Goal: Task Accomplishment & Management: Manage account settings

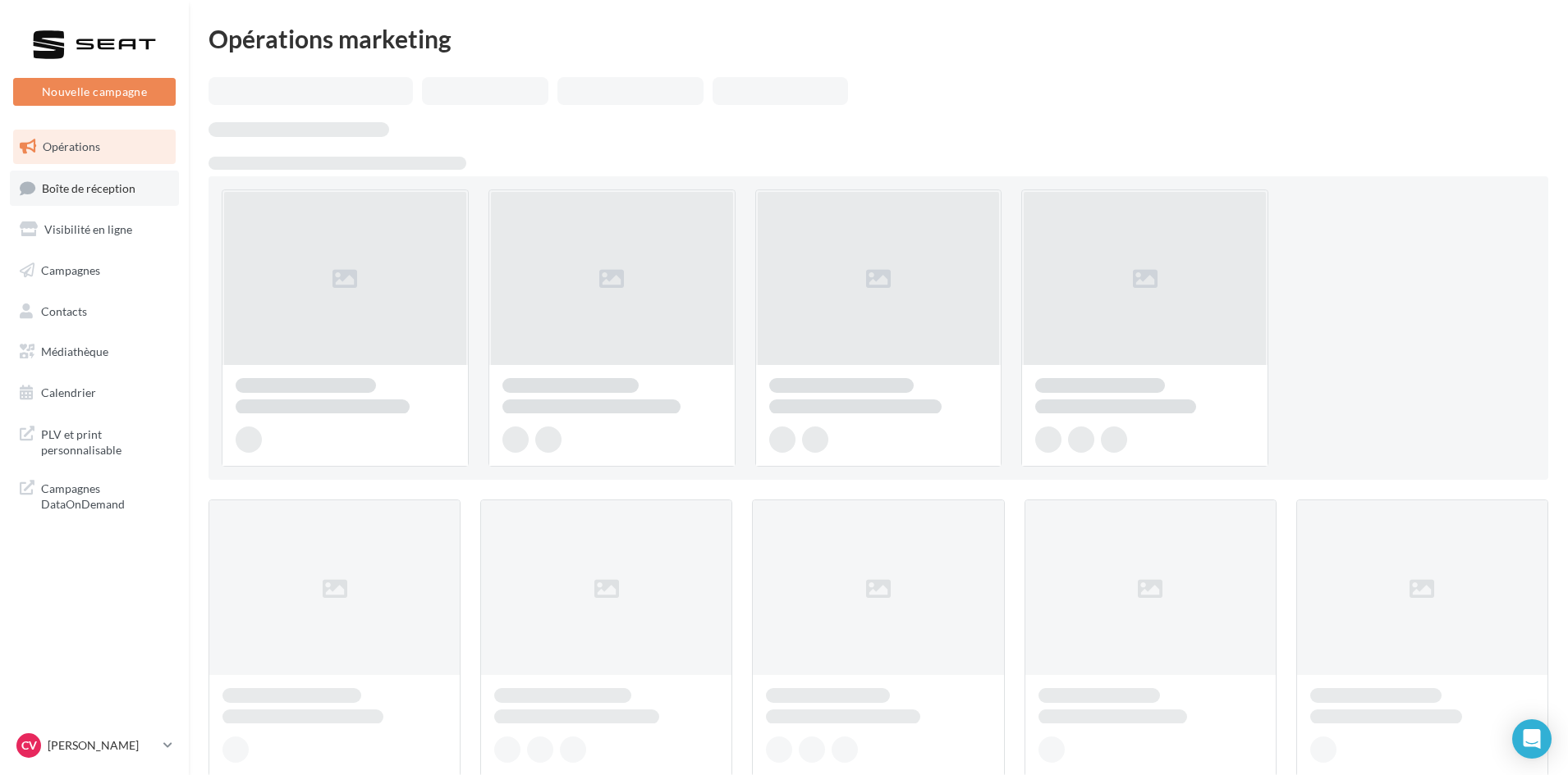
click at [93, 189] on span "Boîte de réception" at bounding box center [89, 187] width 94 height 14
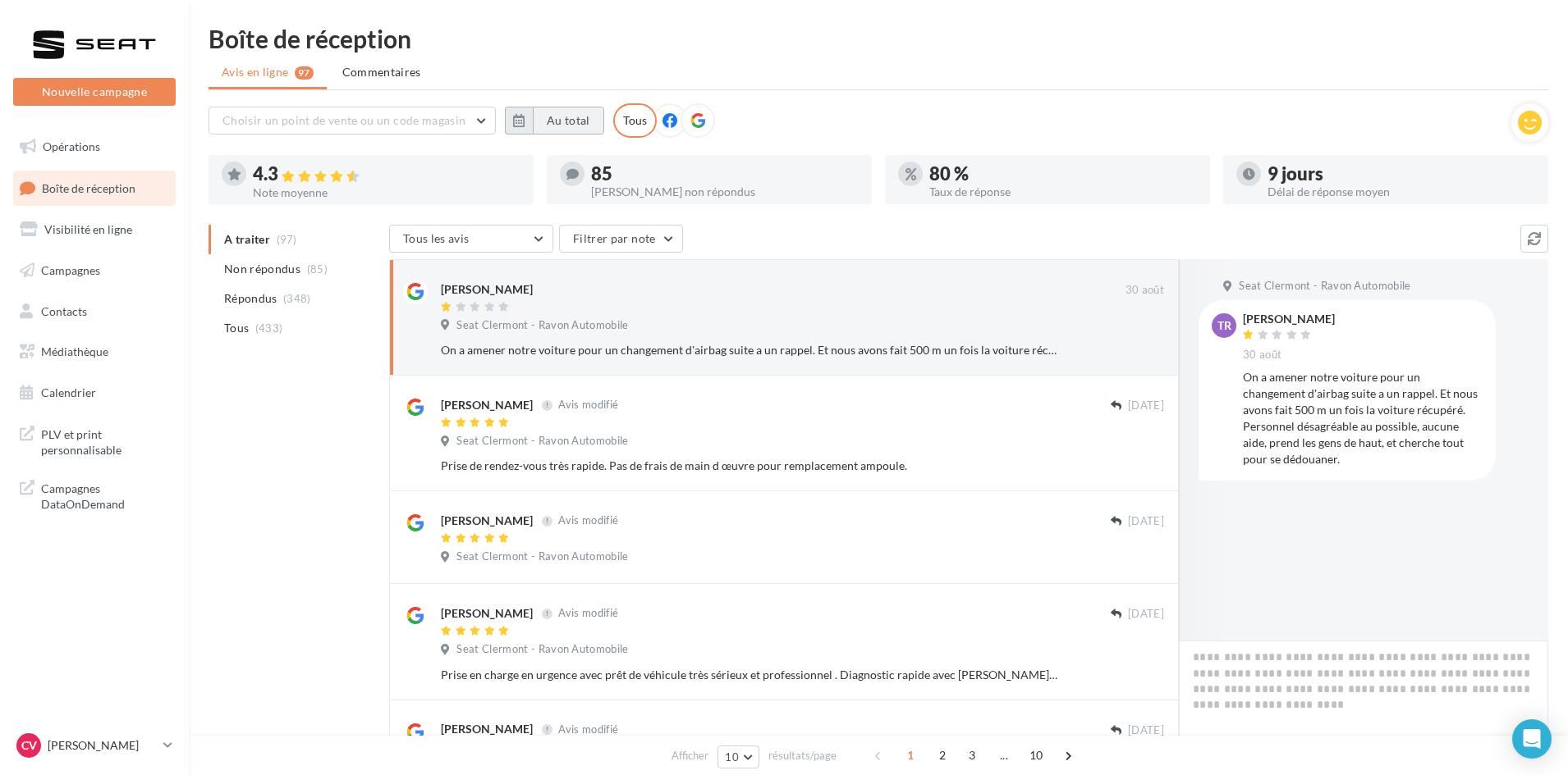
click at [536, 113] on button "Au total" at bounding box center [568, 121] width 72 height 28
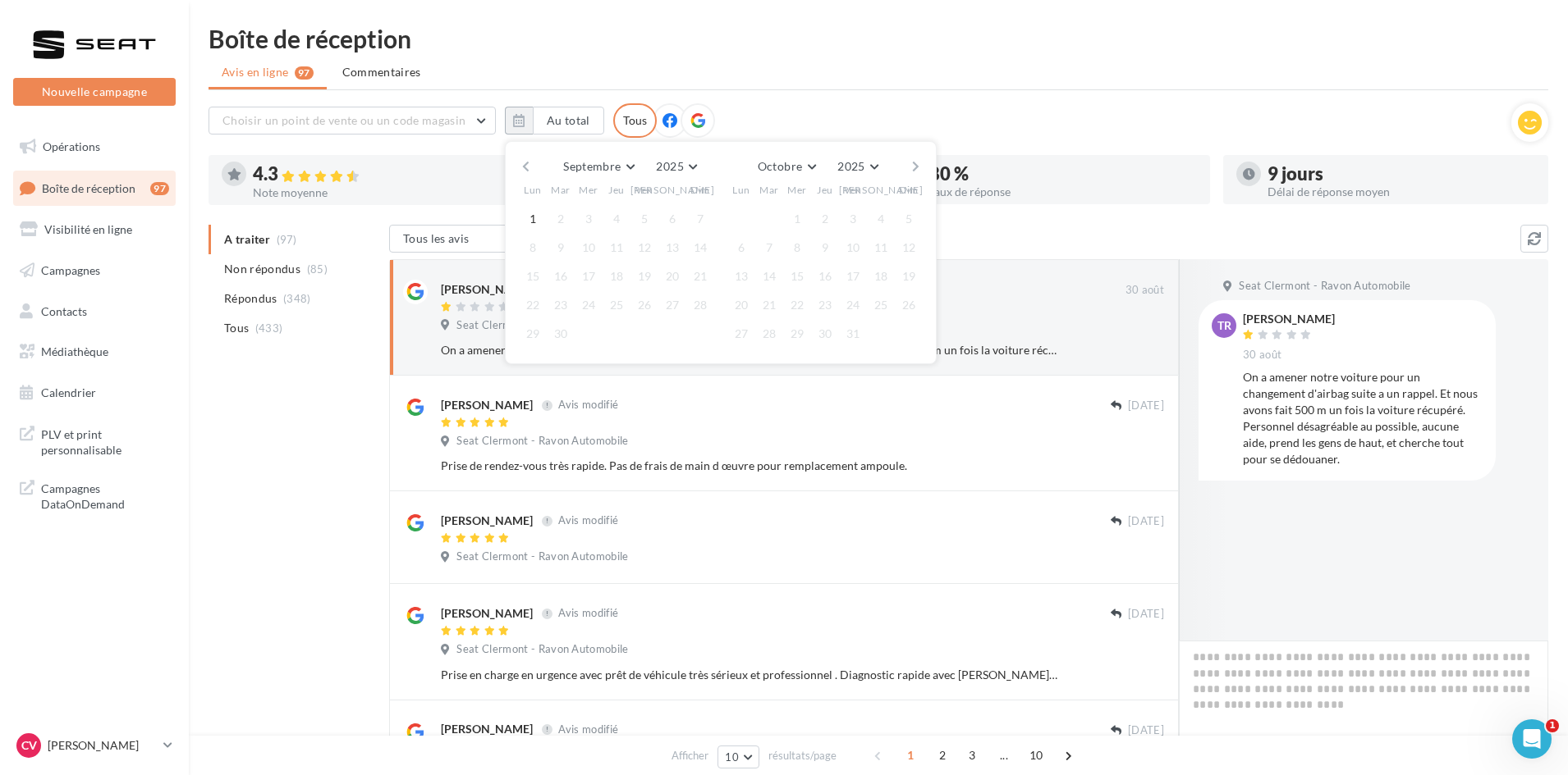
click at [534, 165] on div "Septembre [PERSON_NAME] Mars Avril Mai Juin Juillet Août Septembre Octobre Nove…" at bounding box center [720, 167] width 375 height 23
click at [520, 163] on button "button" at bounding box center [525, 167] width 14 height 23
click at [644, 218] on button "1" at bounding box center [645, 219] width 25 height 25
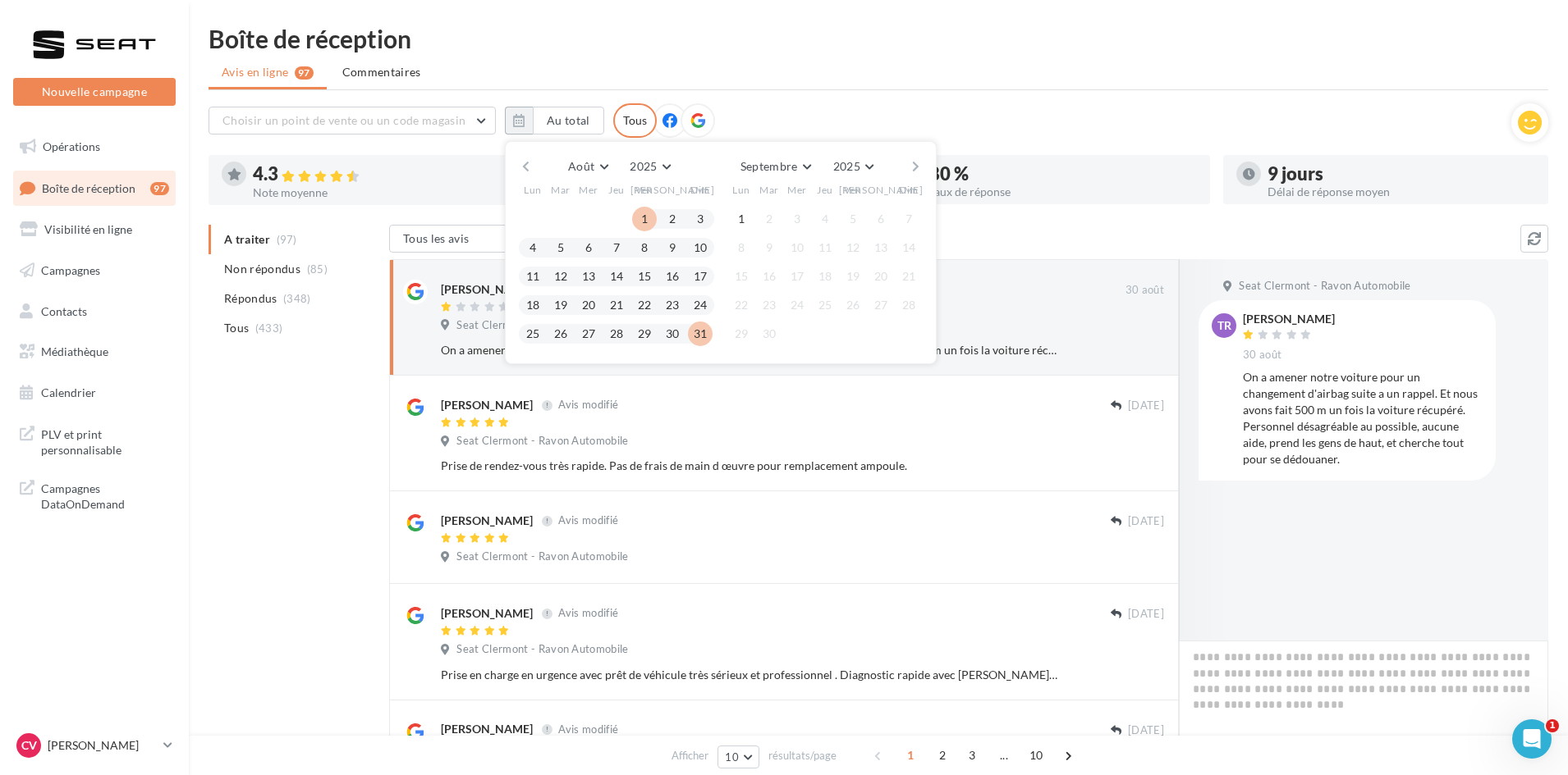
click at [702, 341] on button "31" at bounding box center [701, 334] width 25 height 25
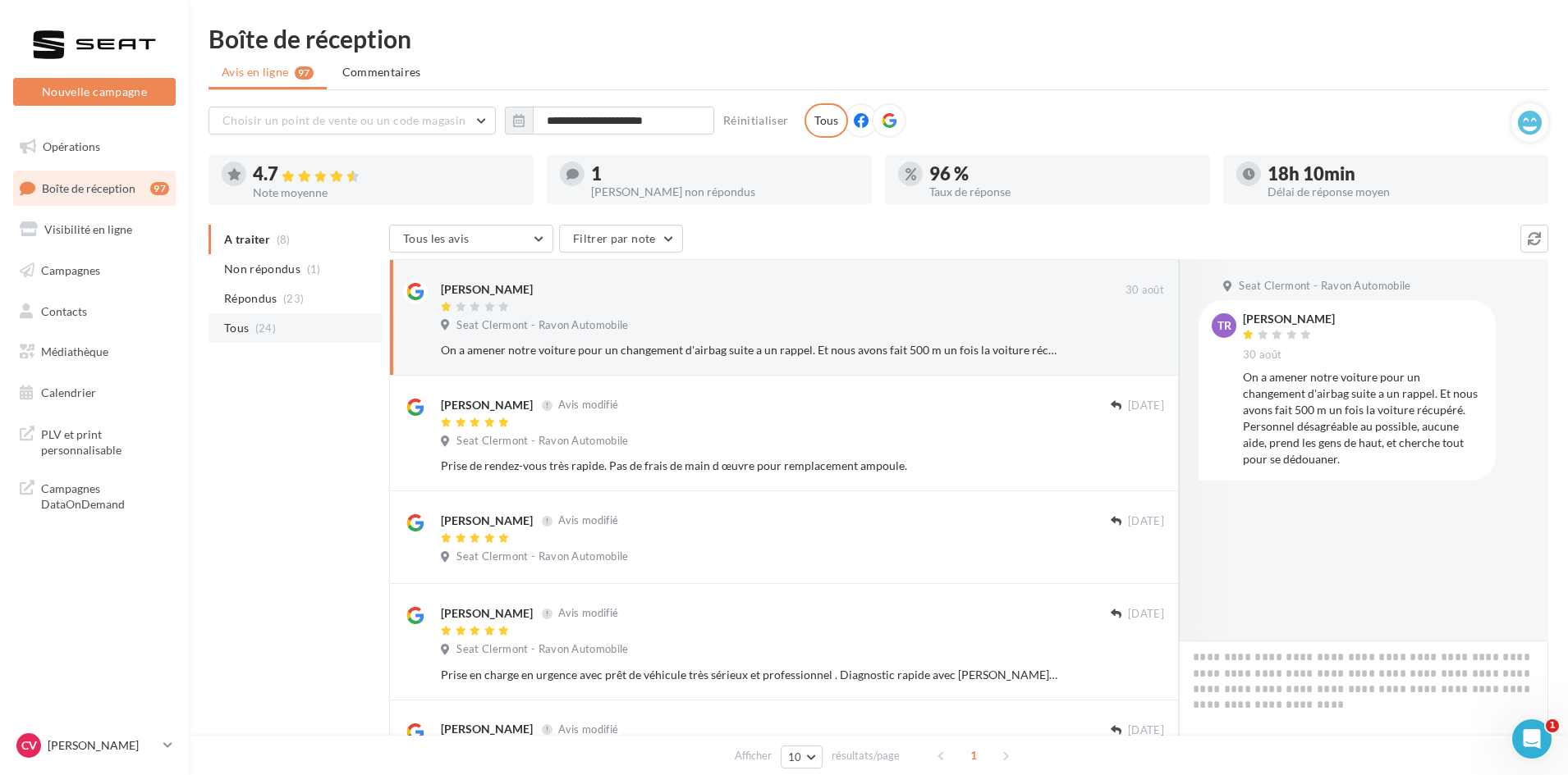
click at [286, 335] on li "Tous (24)" at bounding box center [296, 328] width 174 height 30
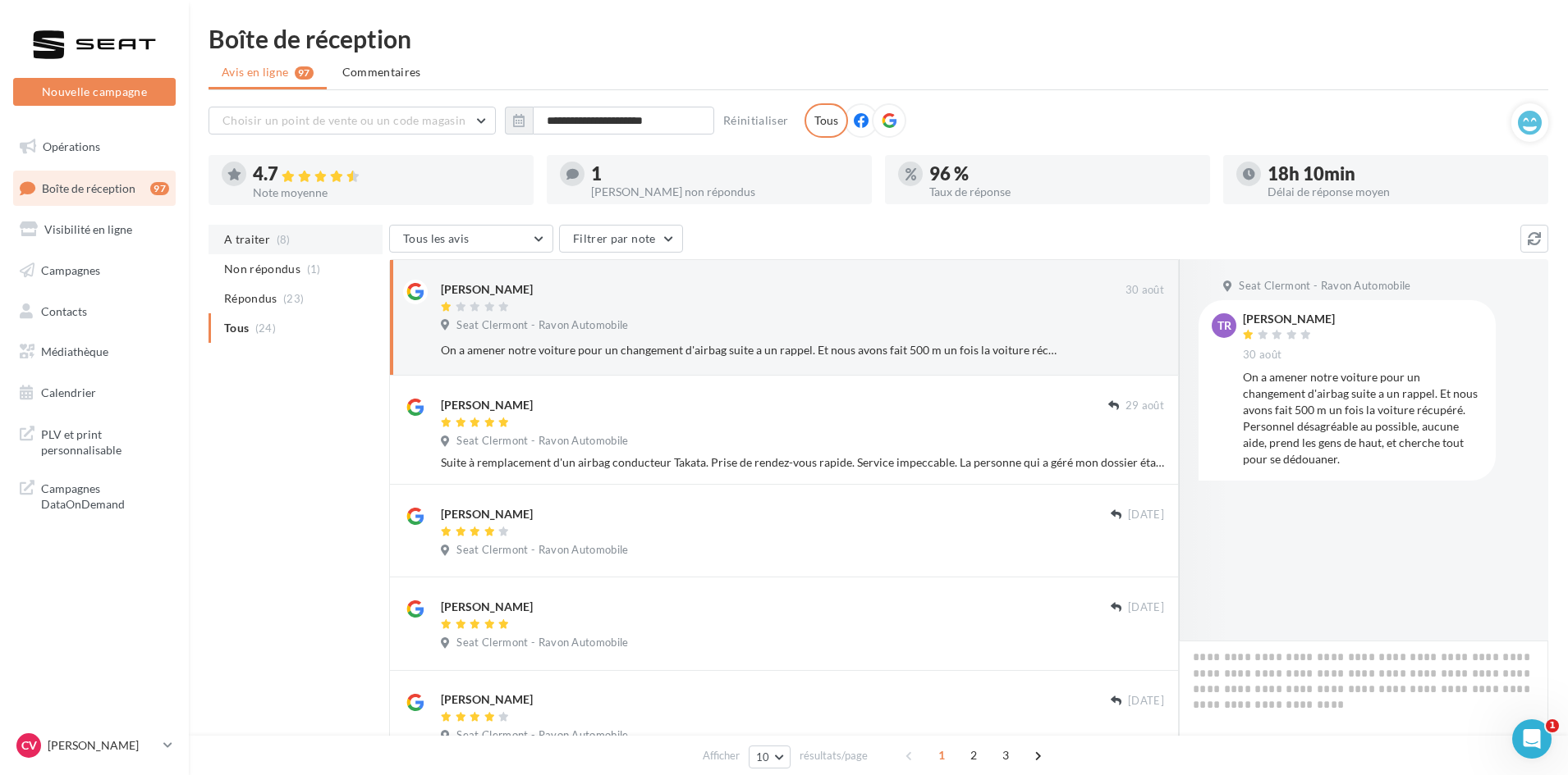
click at [293, 241] on li "A traiter (8)" at bounding box center [296, 240] width 174 height 30
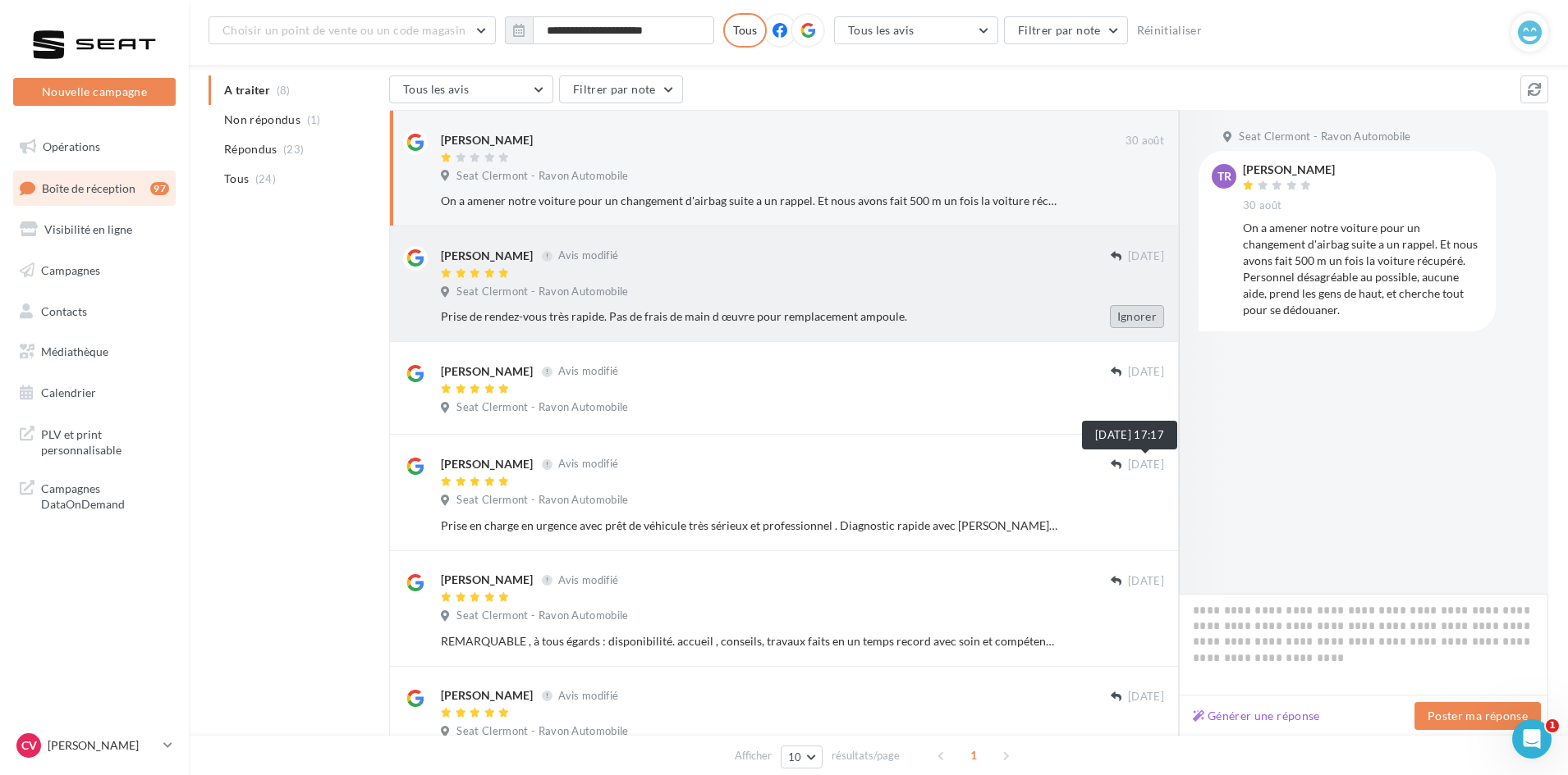
scroll to position [164, 0]
click at [1135, 312] on button "Ignorer" at bounding box center [1137, 315] width 54 height 23
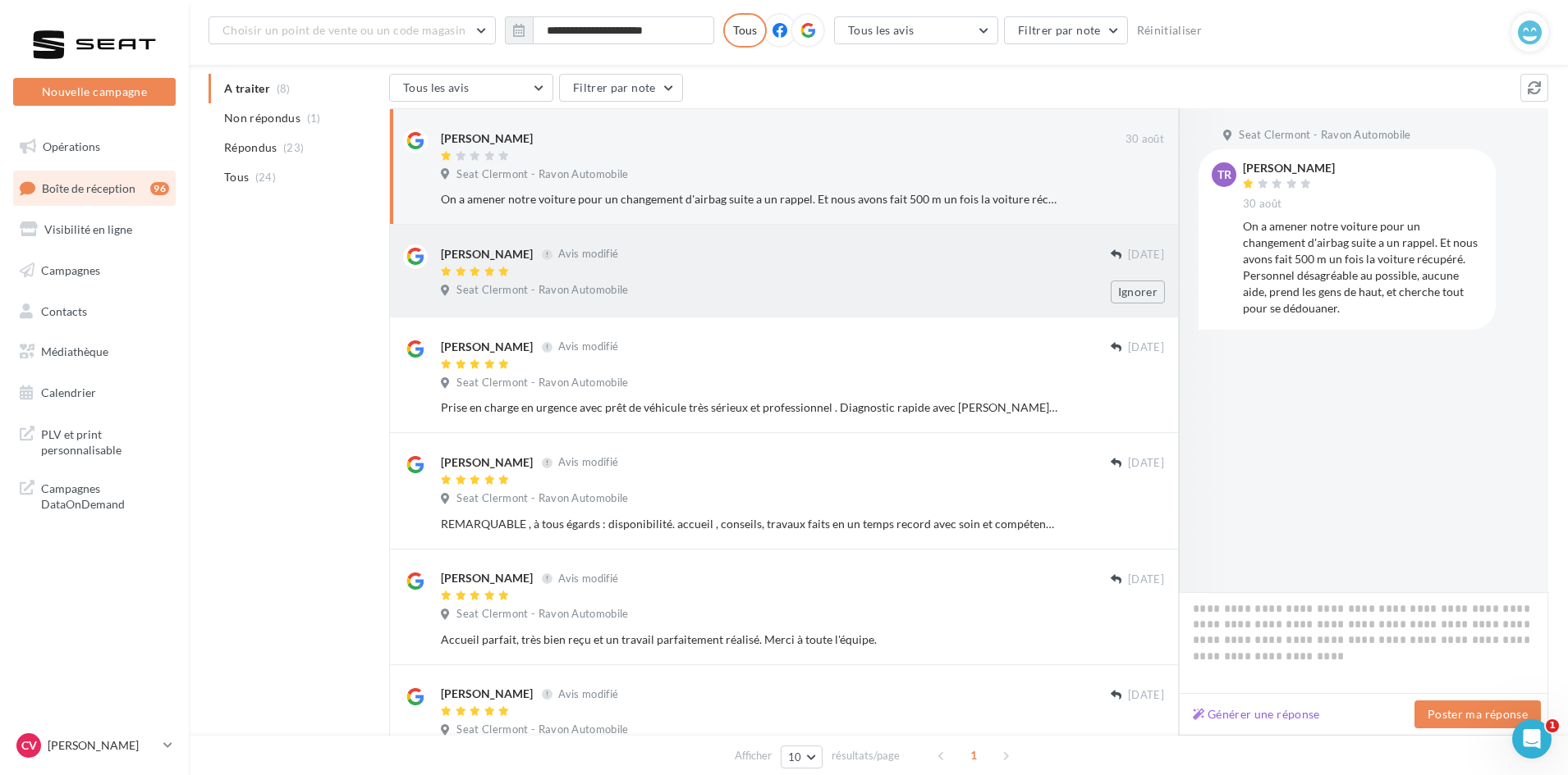
click at [909, 298] on div "Seat Clermont - Ravon Automobile" at bounding box center [802, 292] width 723 height 18
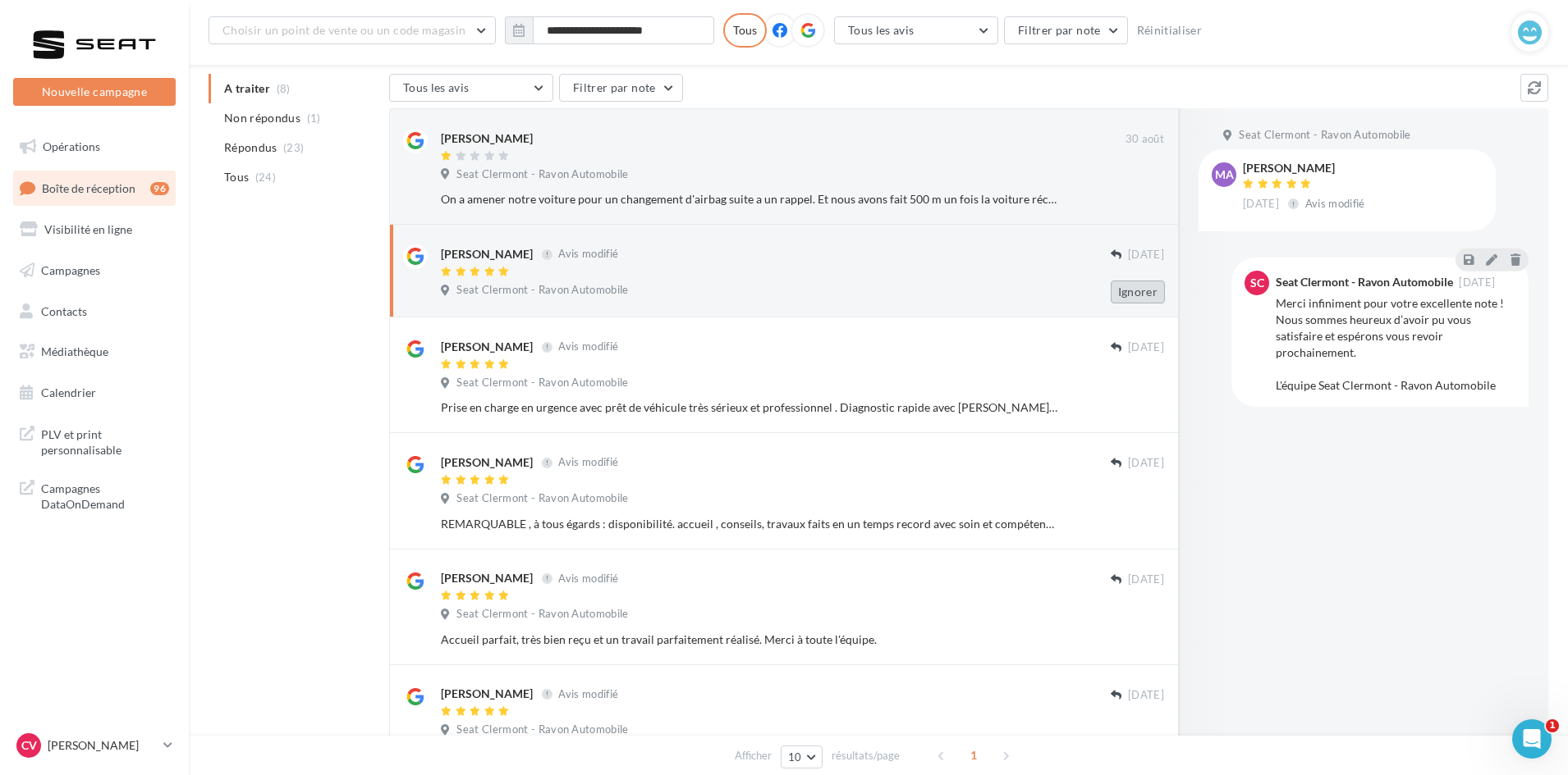
click at [1128, 294] on button "Ignorer" at bounding box center [1138, 292] width 54 height 23
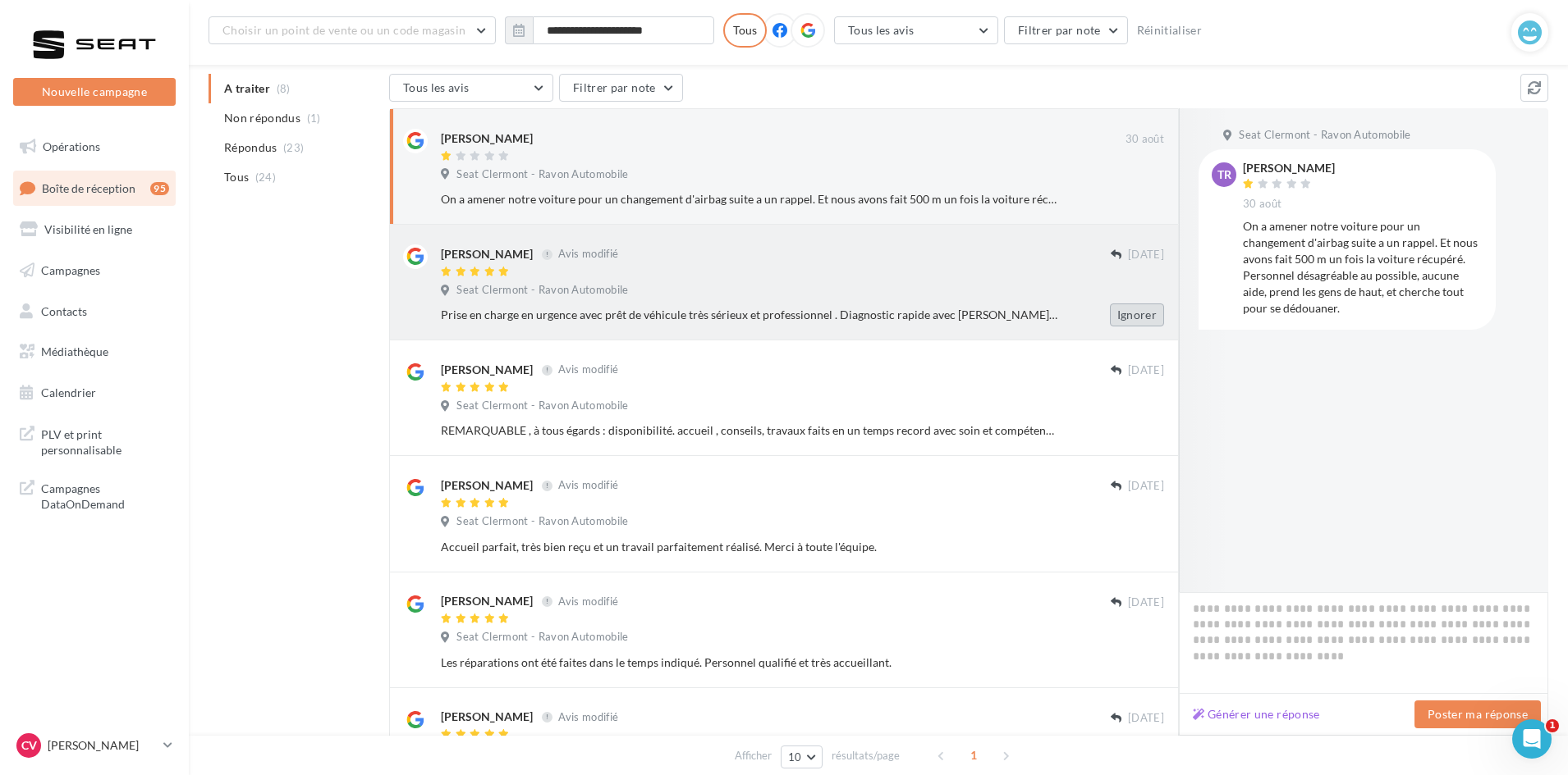
click at [1136, 304] on button "Ignorer" at bounding box center [1137, 315] width 54 height 23
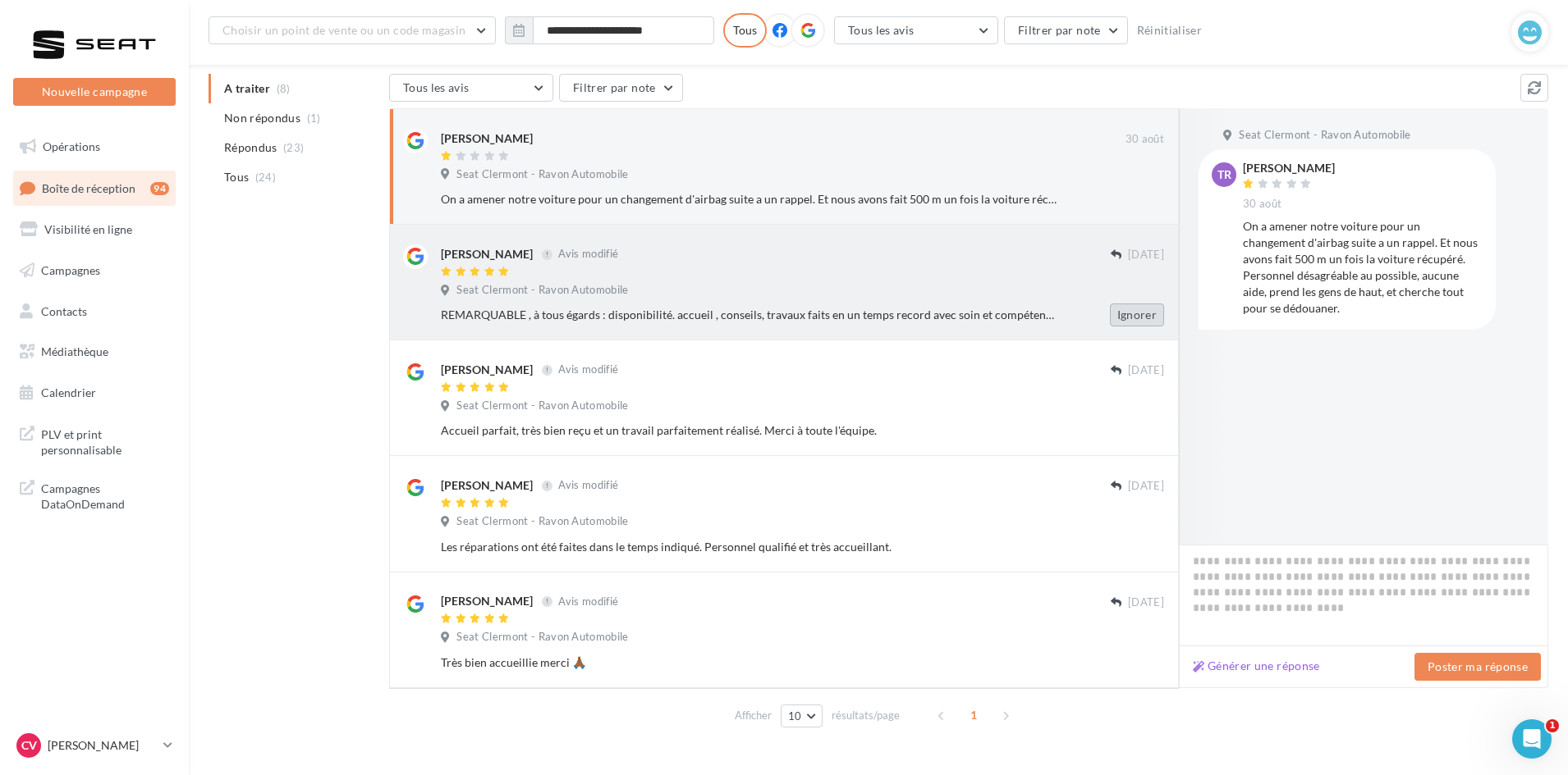
click at [1141, 309] on button "Ignorer" at bounding box center [1137, 315] width 54 height 23
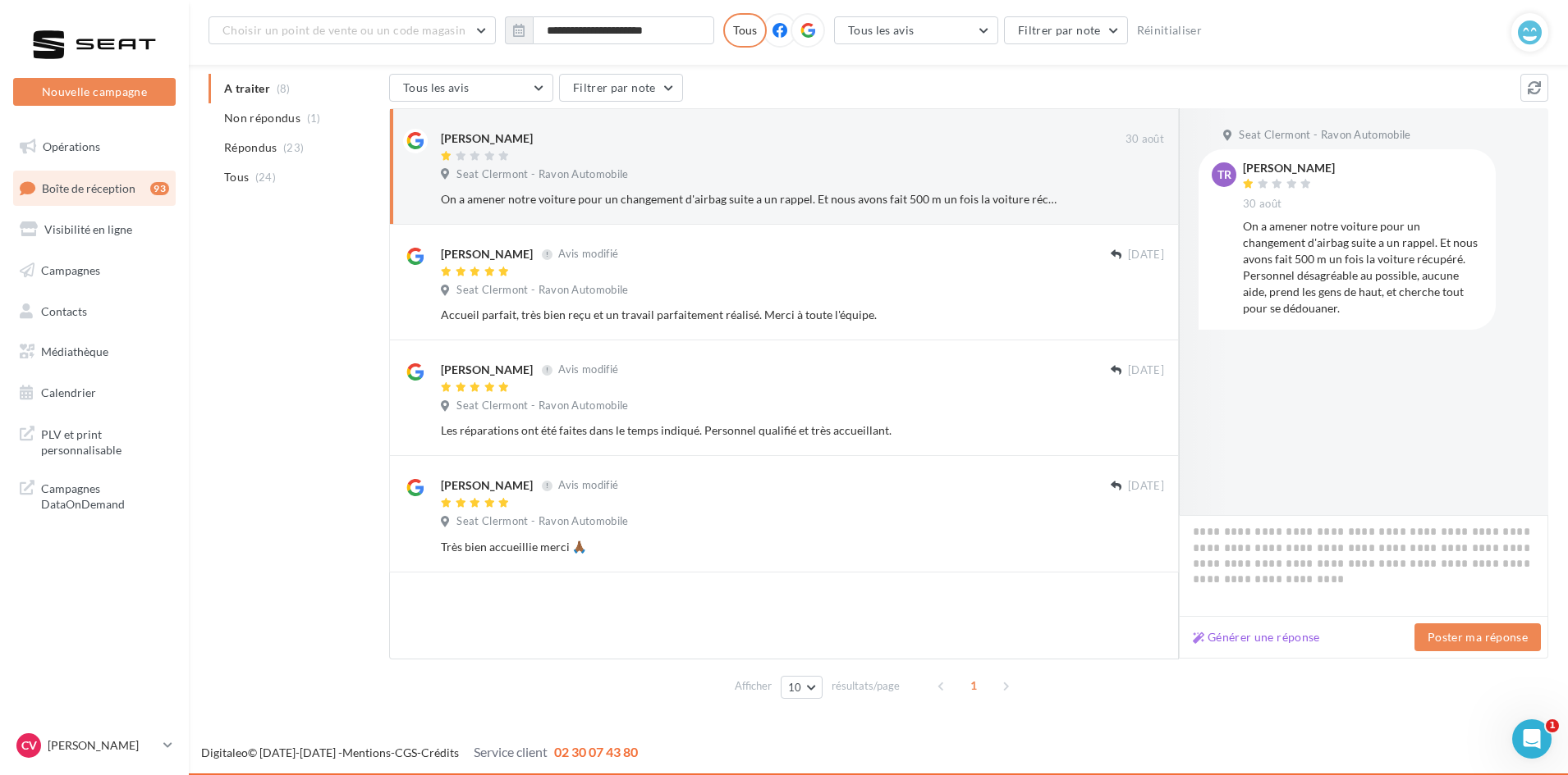
click at [1141, 312] on button "Ignorer" at bounding box center [1137, 315] width 54 height 23
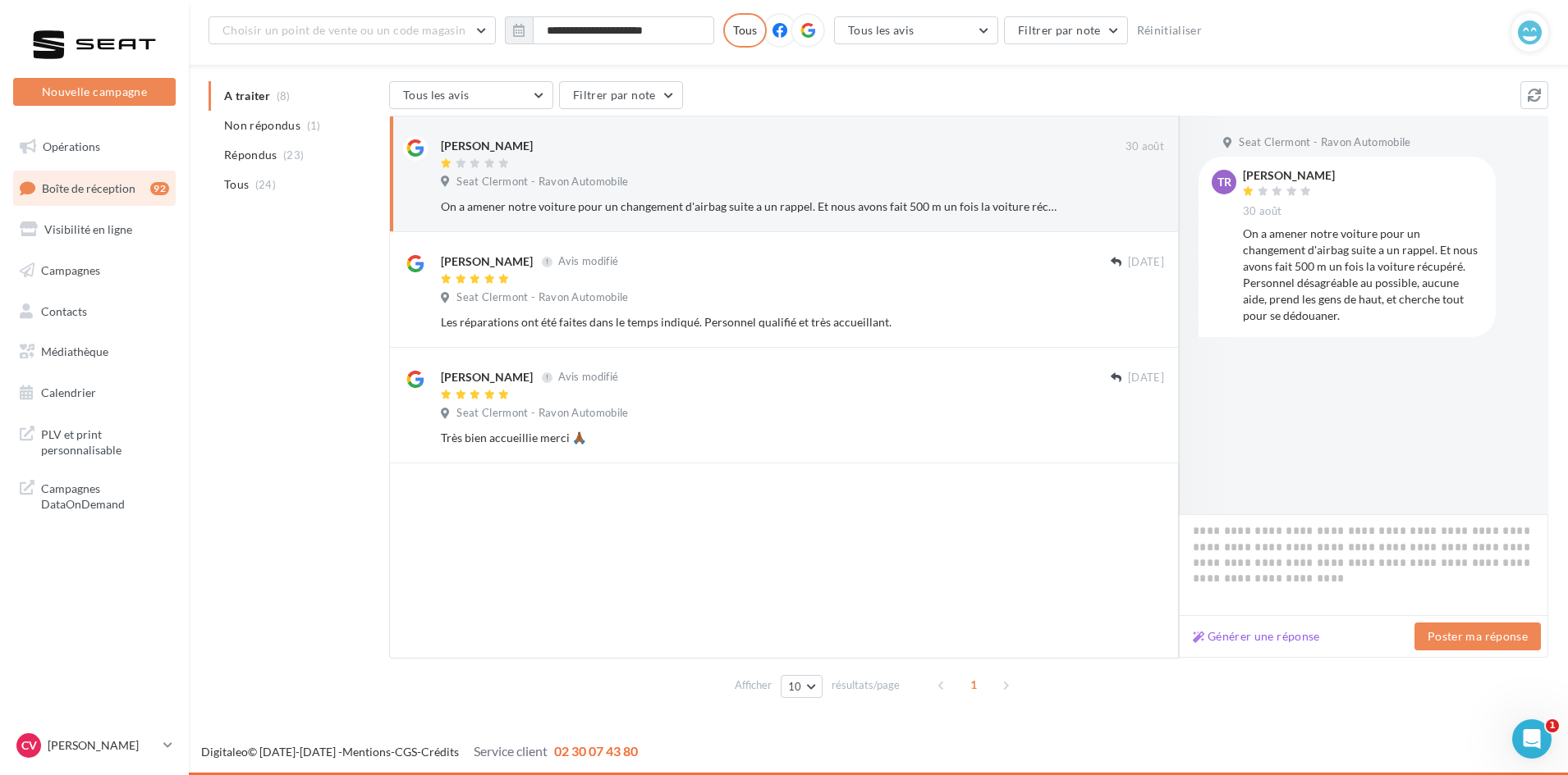
click at [1141, 312] on button "Ignorer" at bounding box center [1137, 322] width 54 height 23
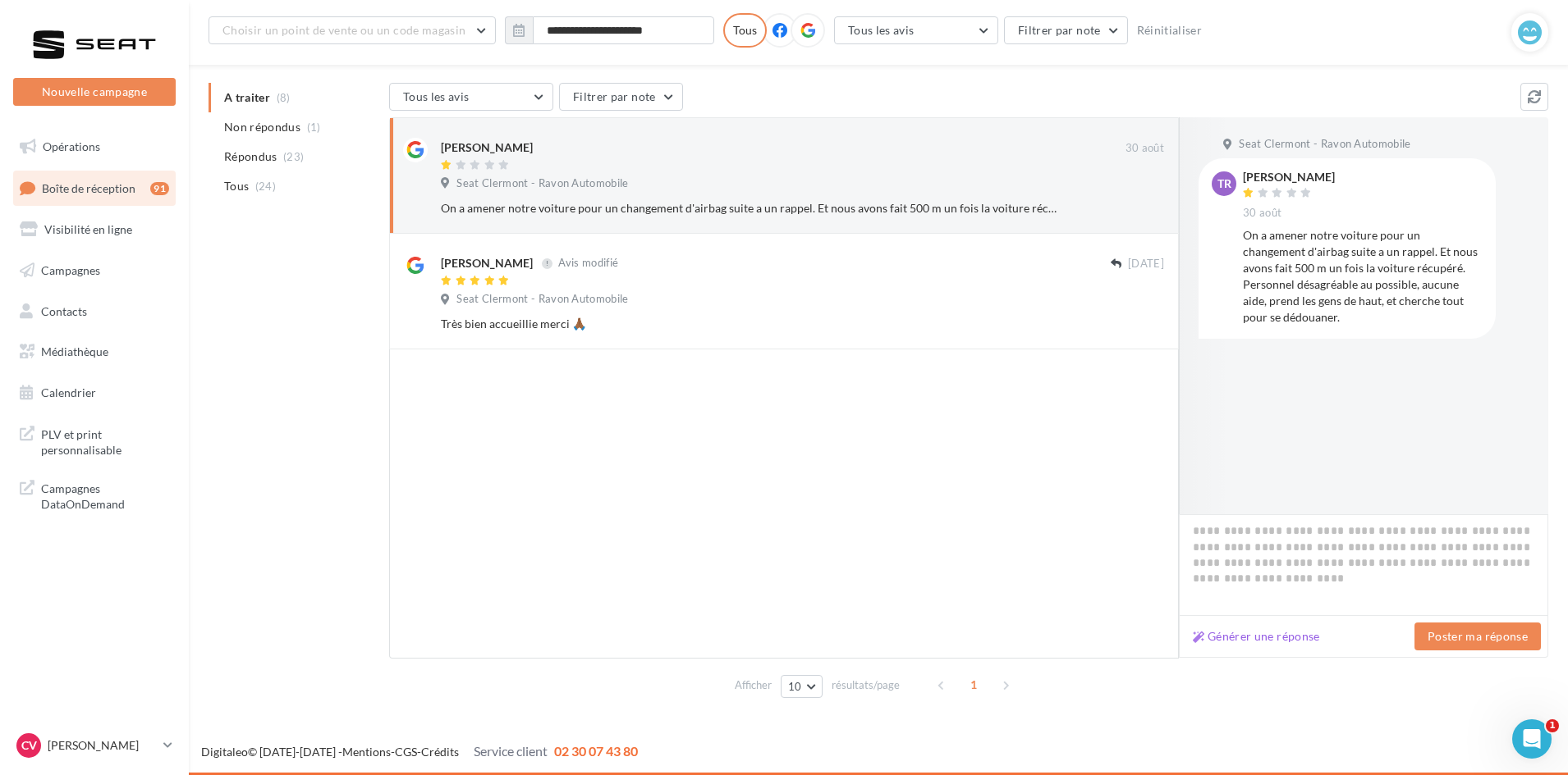
click at [1141, 312] on button "Ignorer" at bounding box center [1137, 324] width 54 height 23
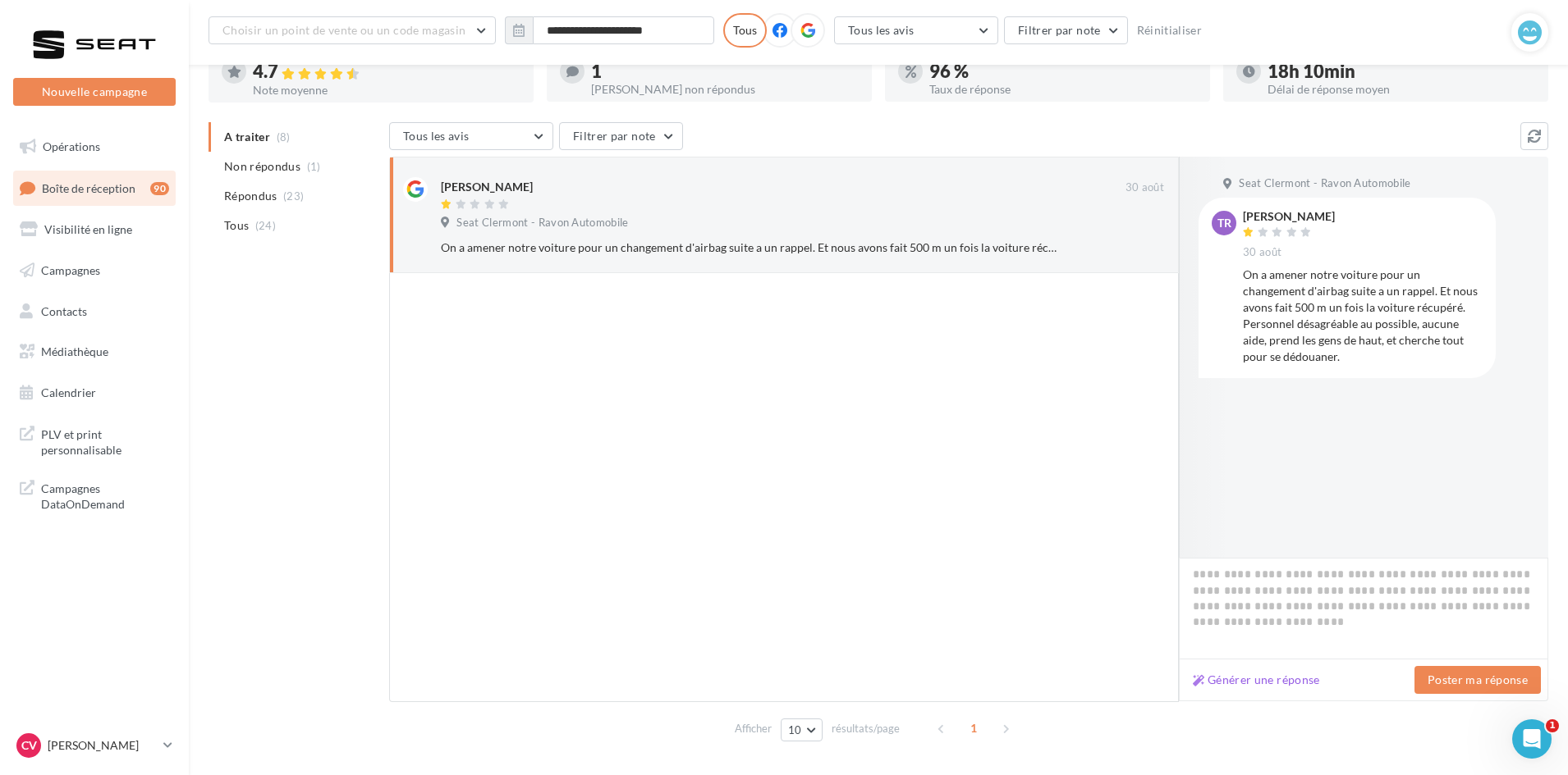
scroll to position [76, 0]
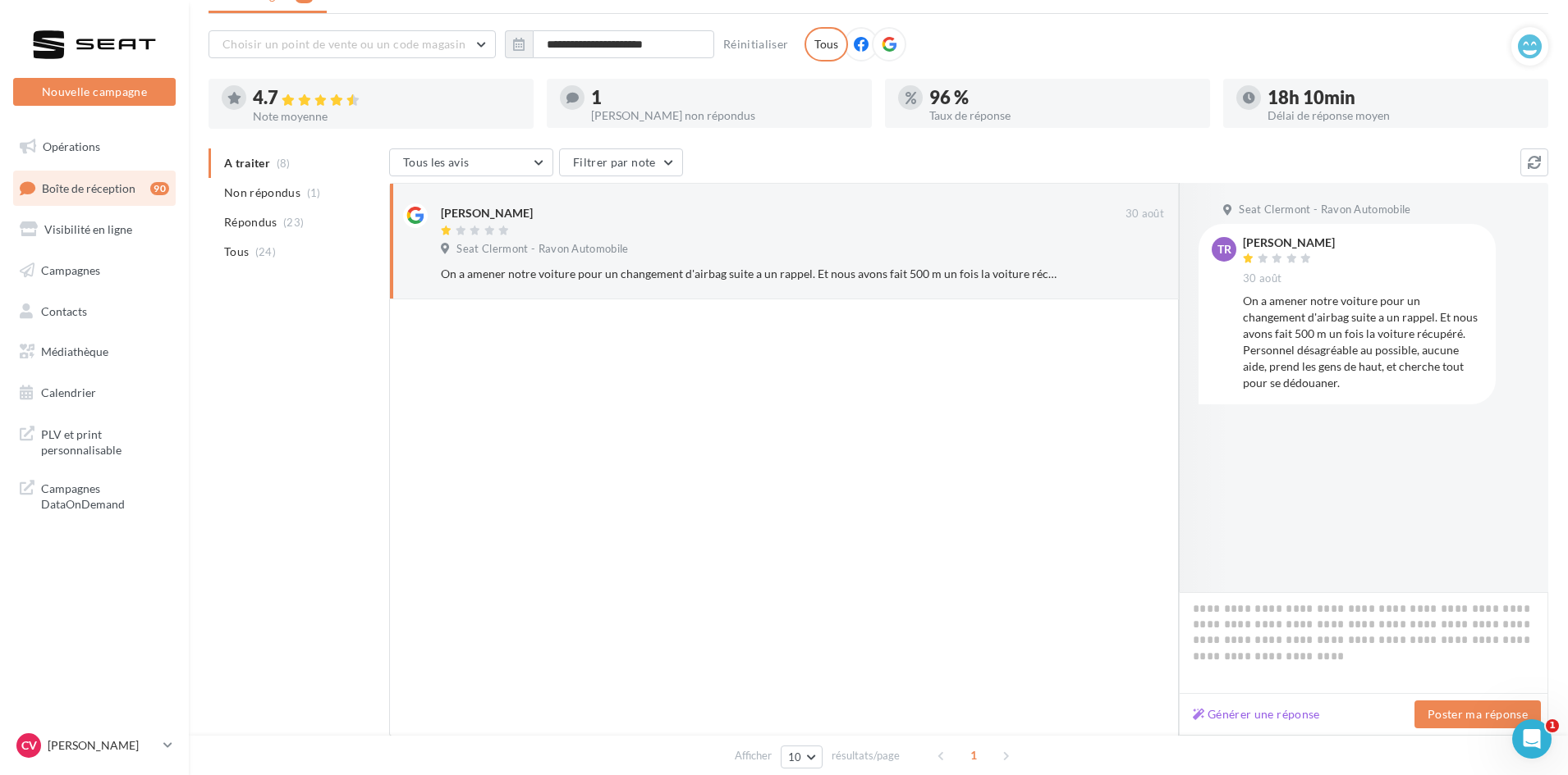
click at [252, 253] on li "Tous (24)" at bounding box center [296, 252] width 174 height 30
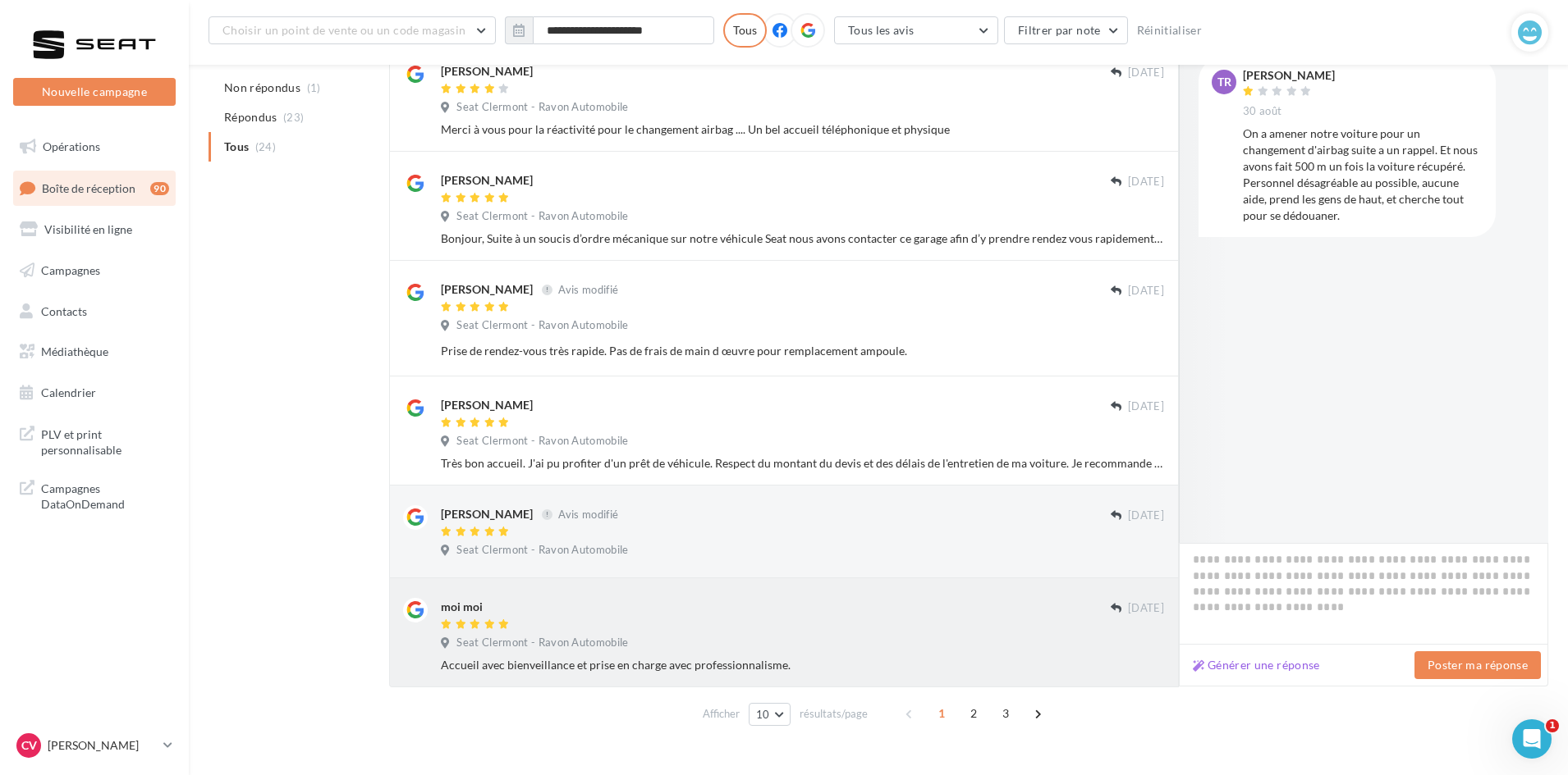
scroll to position [671, 0]
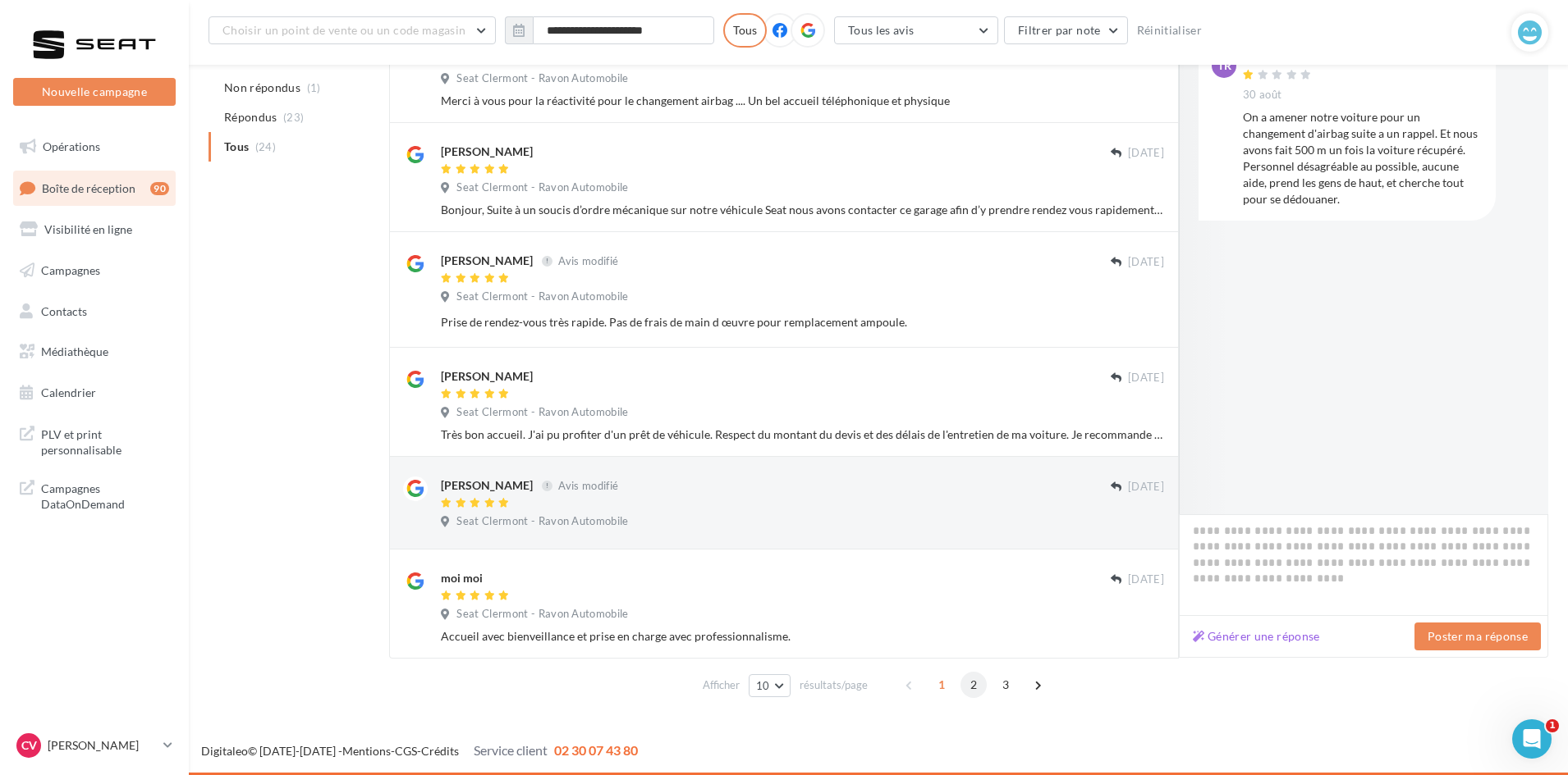
click at [964, 683] on span "2" at bounding box center [974, 685] width 26 height 26
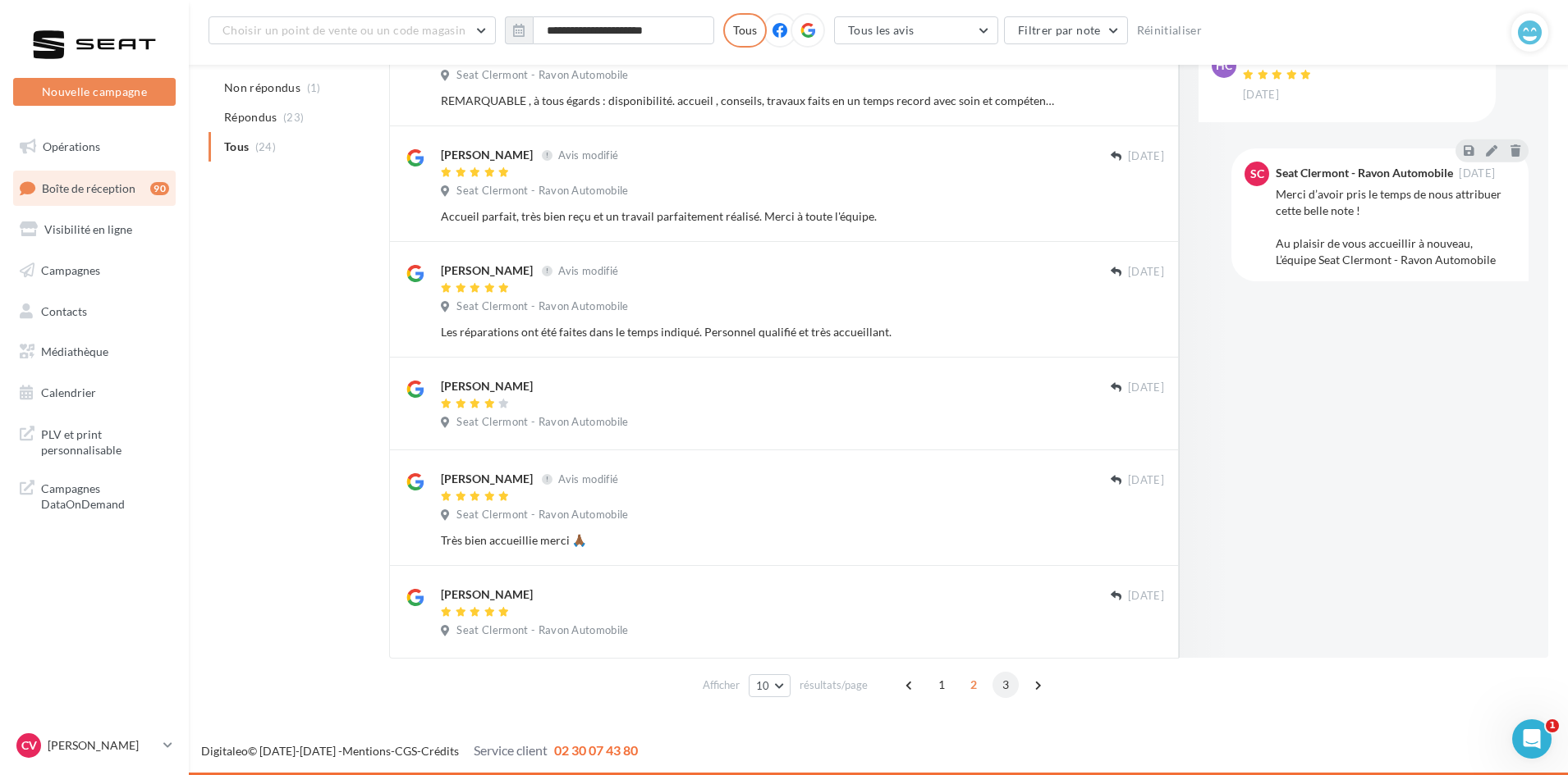
click at [1009, 676] on span "3" at bounding box center [1006, 685] width 26 height 26
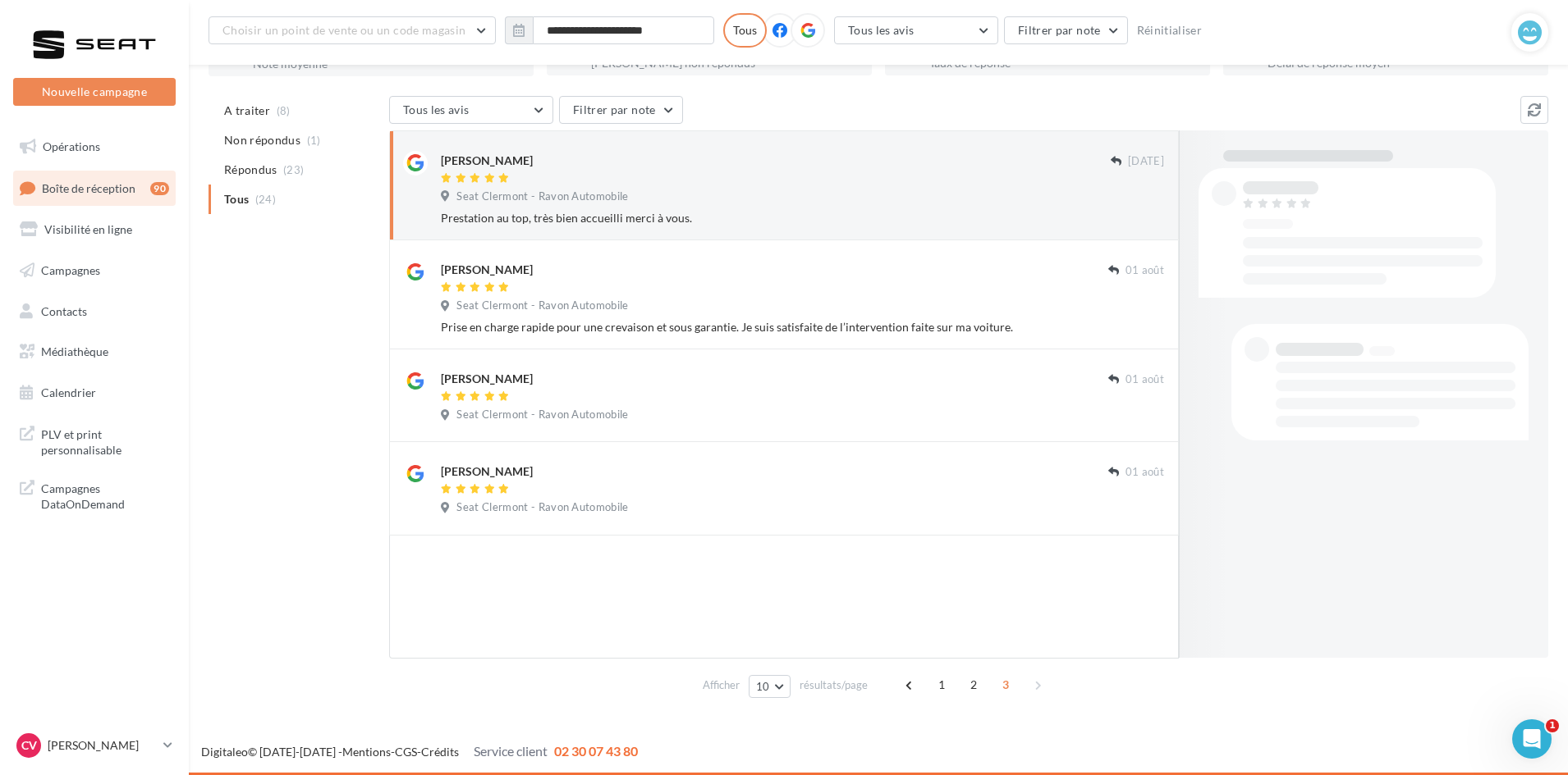
scroll to position [145, 0]
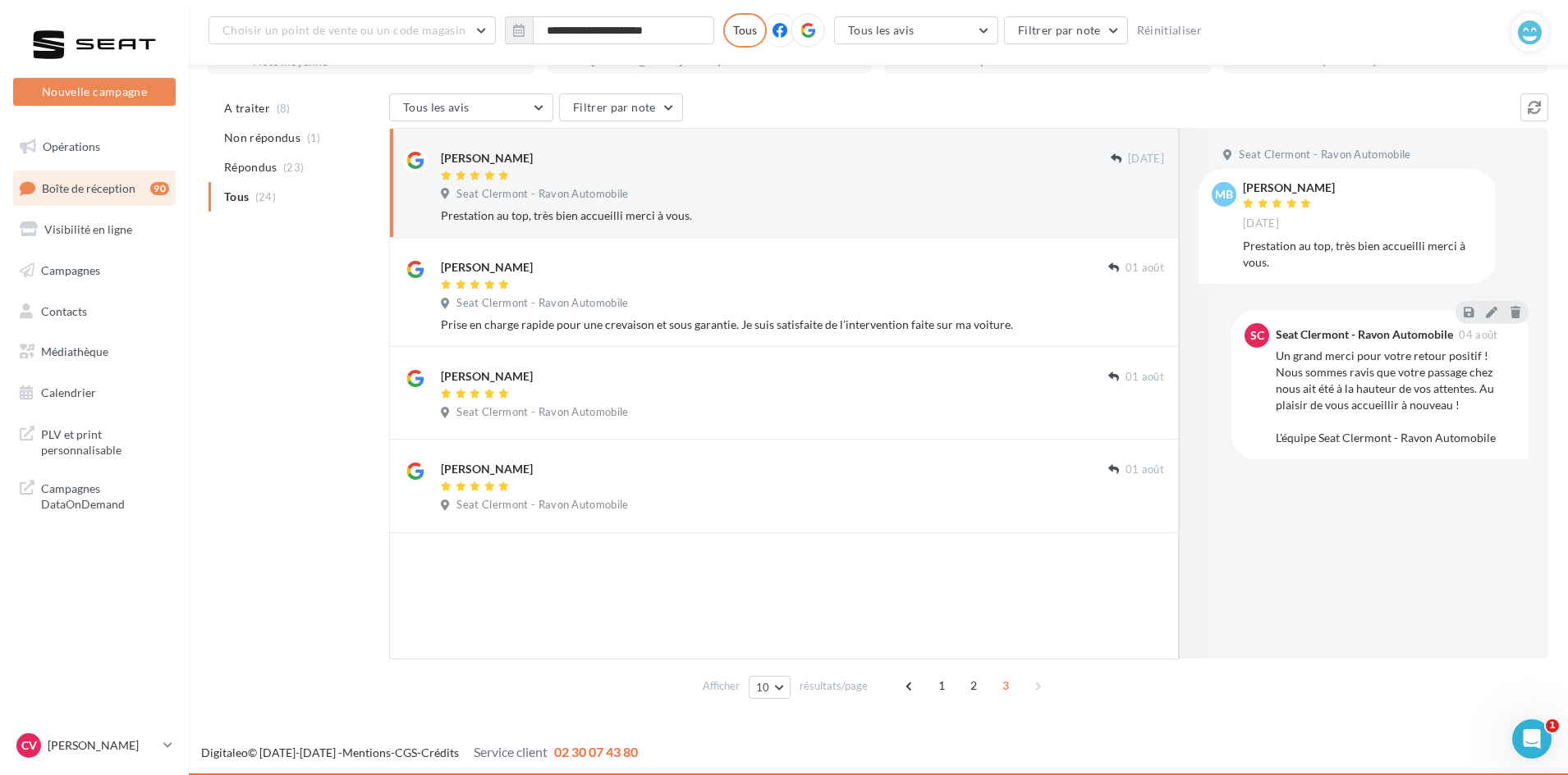
click at [282, 202] on ul "A traiter (8) Non répondus (1) Répondus (23) Tous (24)" at bounding box center [296, 153] width 174 height 118
click at [257, 201] on ul "A traiter (8) Non répondus (1) Répondus (23) Tous (24)" at bounding box center [296, 153] width 174 height 118
click at [972, 685] on span "2" at bounding box center [974, 686] width 26 height 26
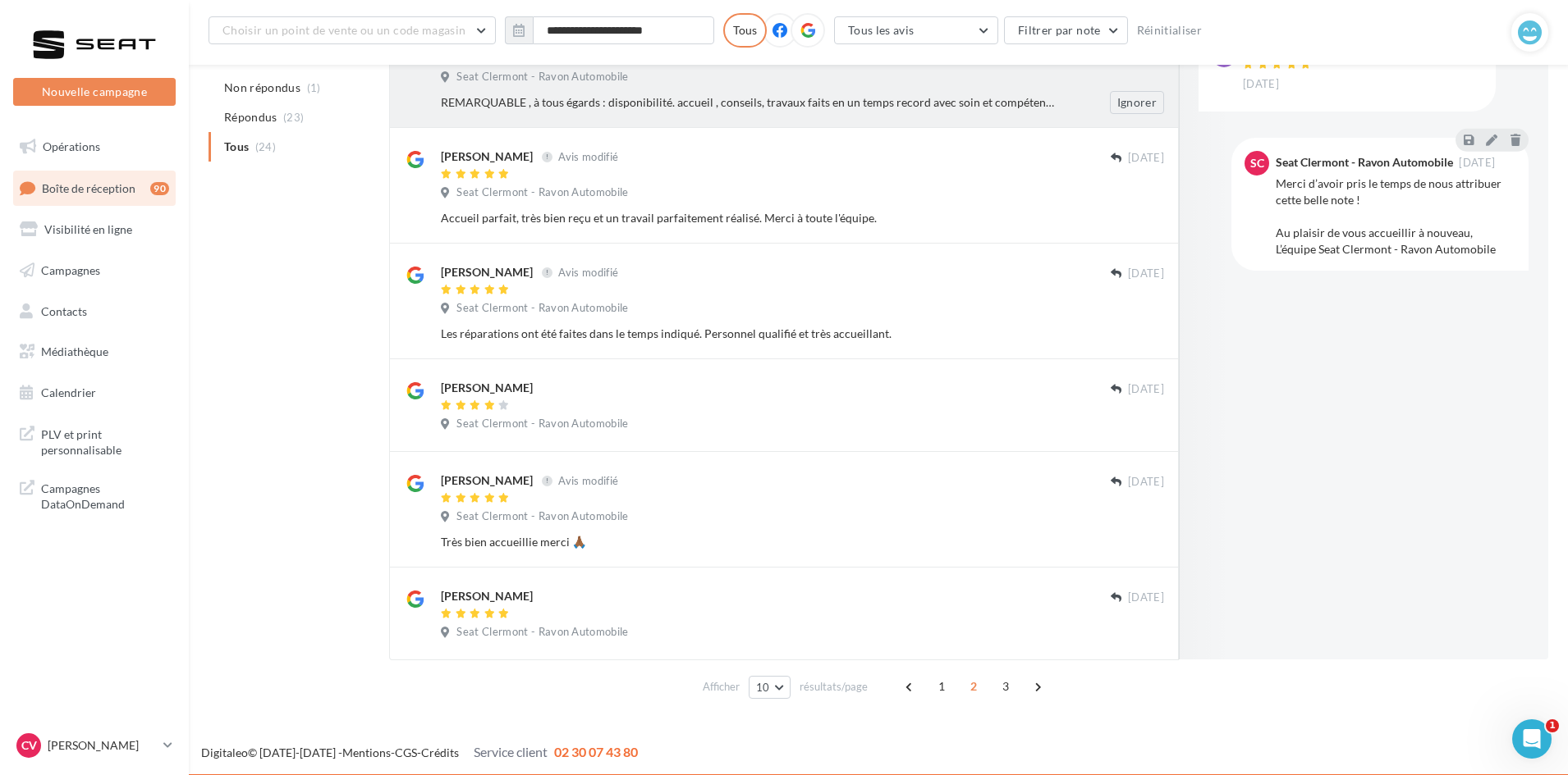
scroll to position [690, 0]
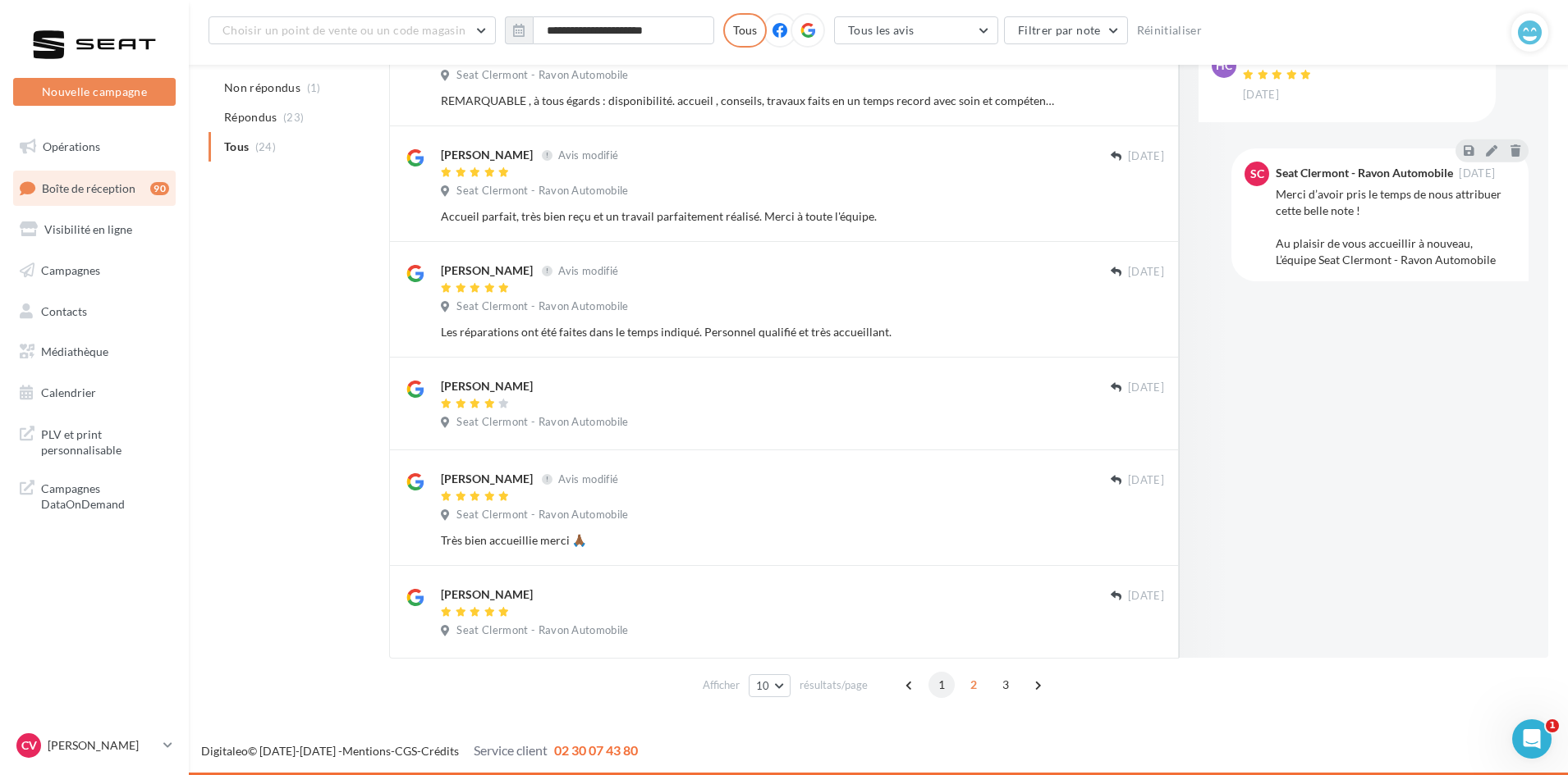
click at [930, 684] on span "1" at bounding box center [941, 685] width 26 height 26
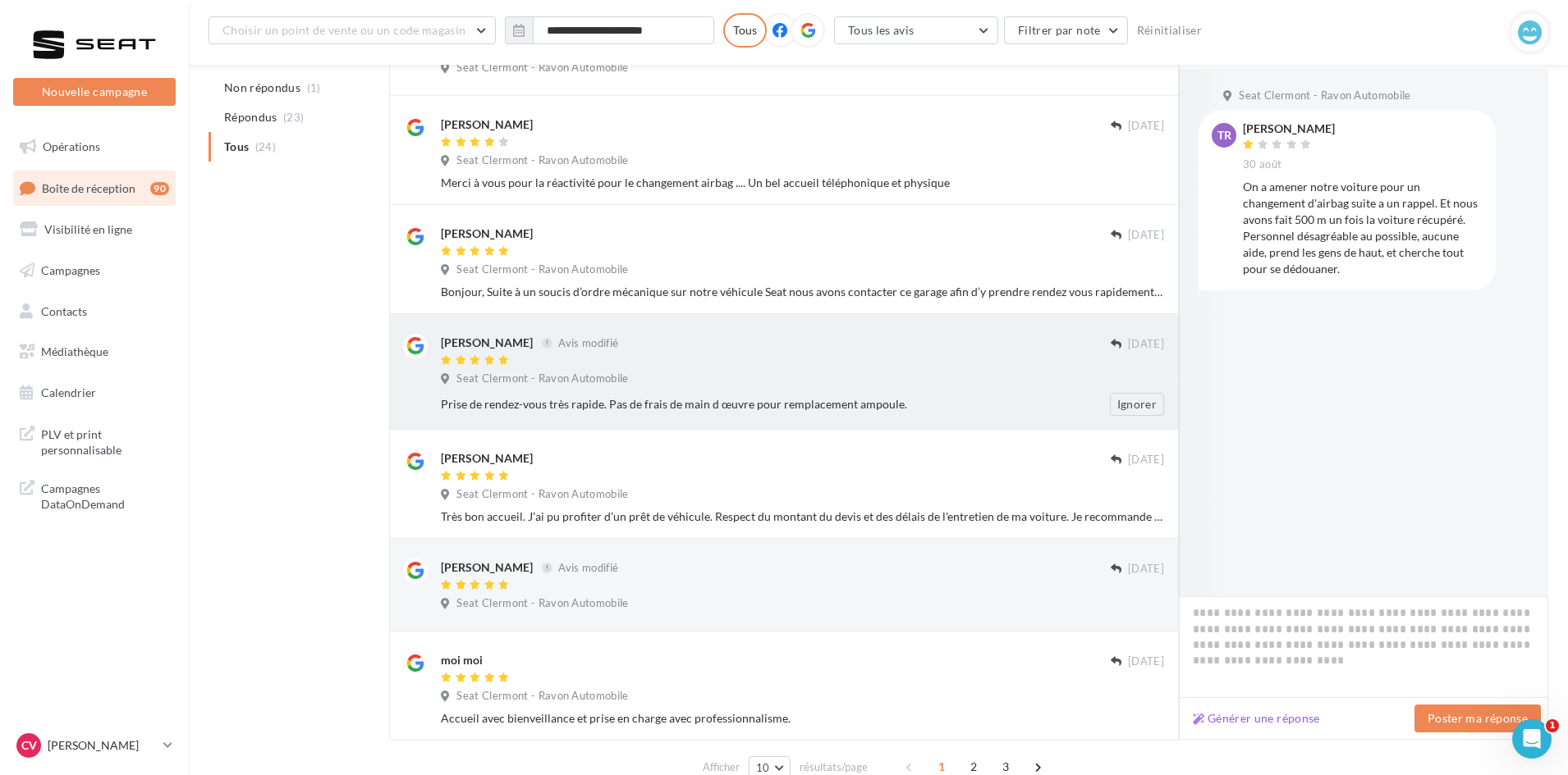
scroll to position [671, 0]
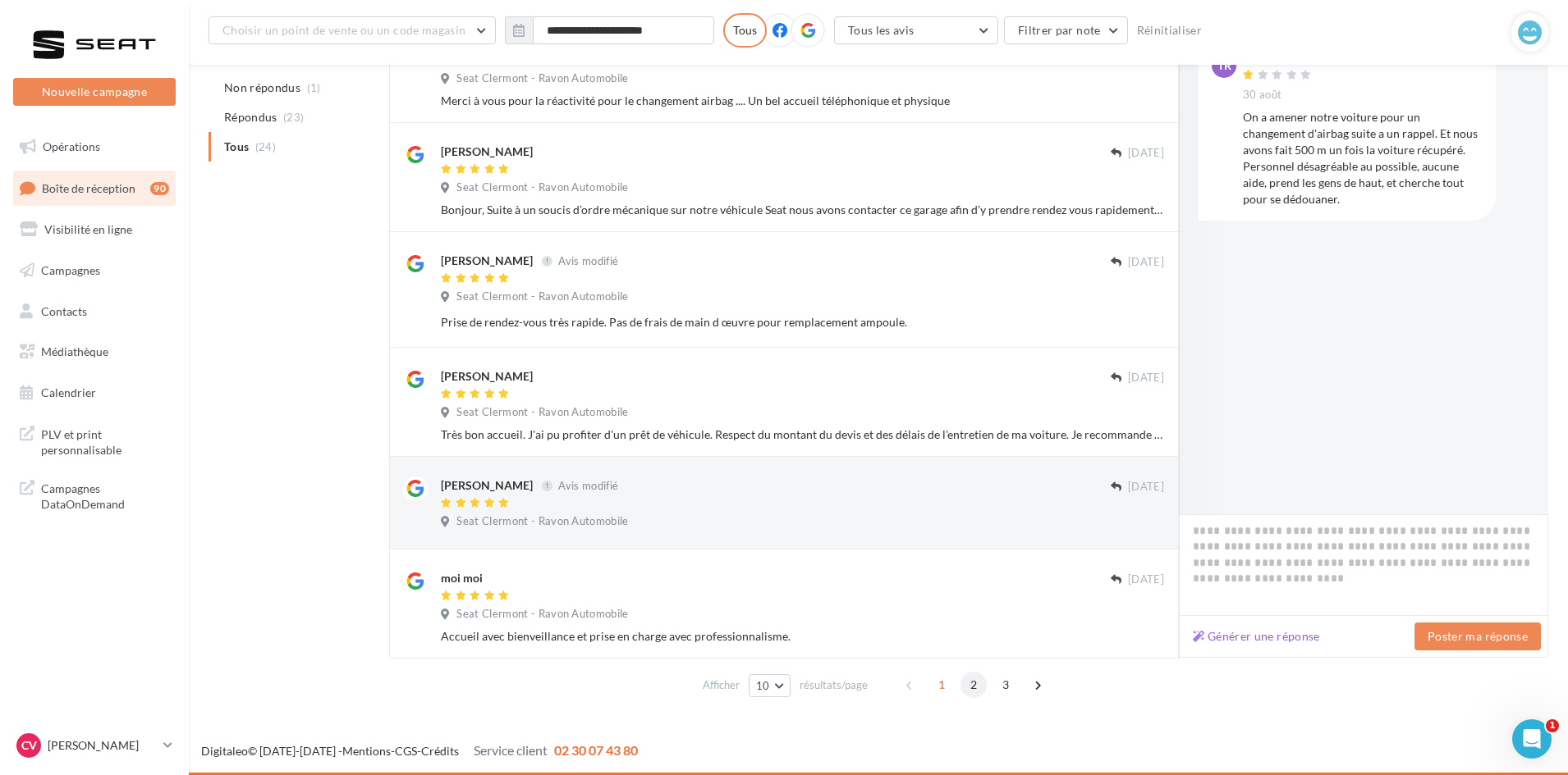
click at [964, 685] on span "2" at bounding box center [974, 685] width 26 height 26
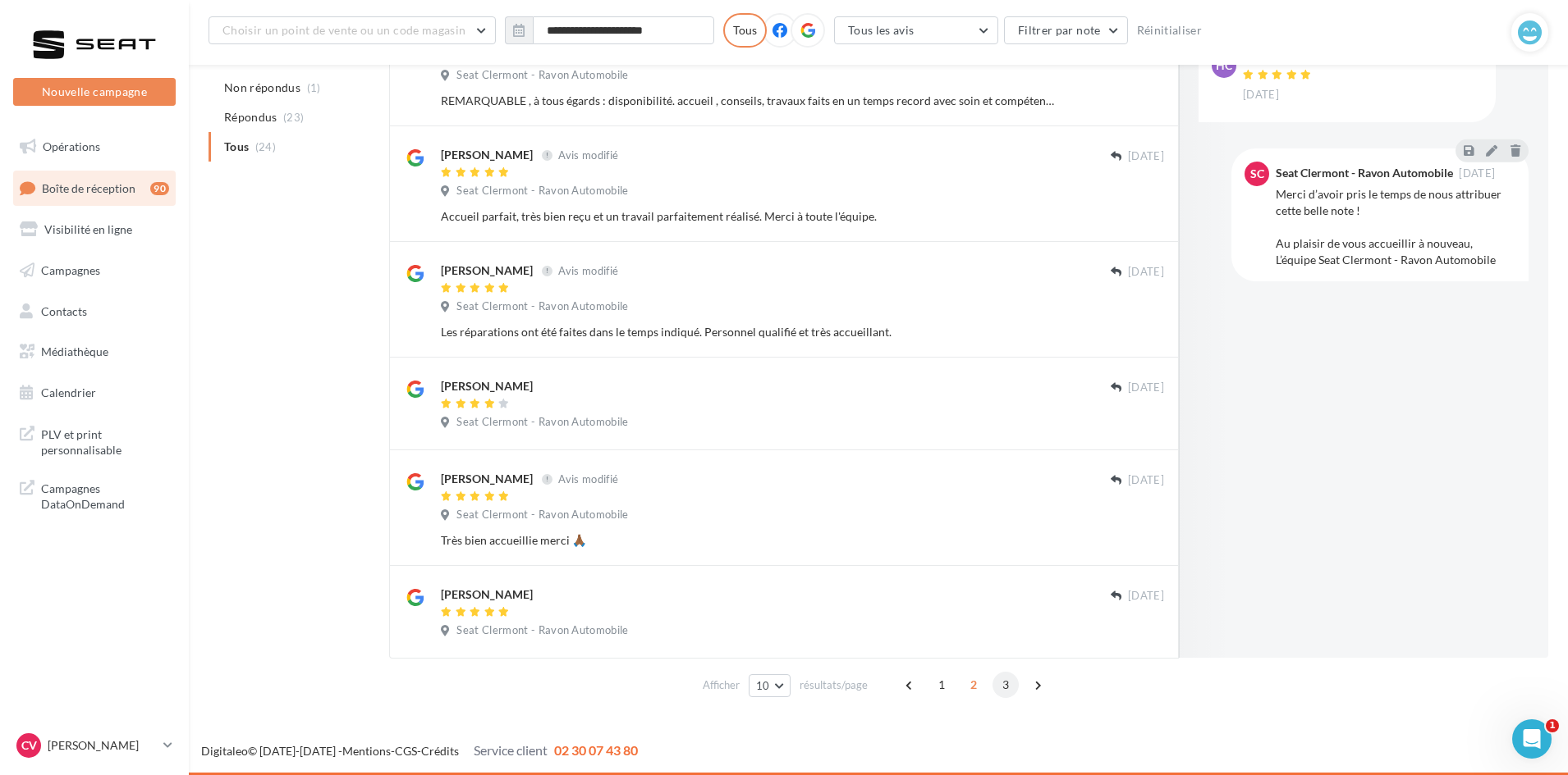
click at [1010, 683] on span "3" at bounding box center [1006, 685] width 26 height 26
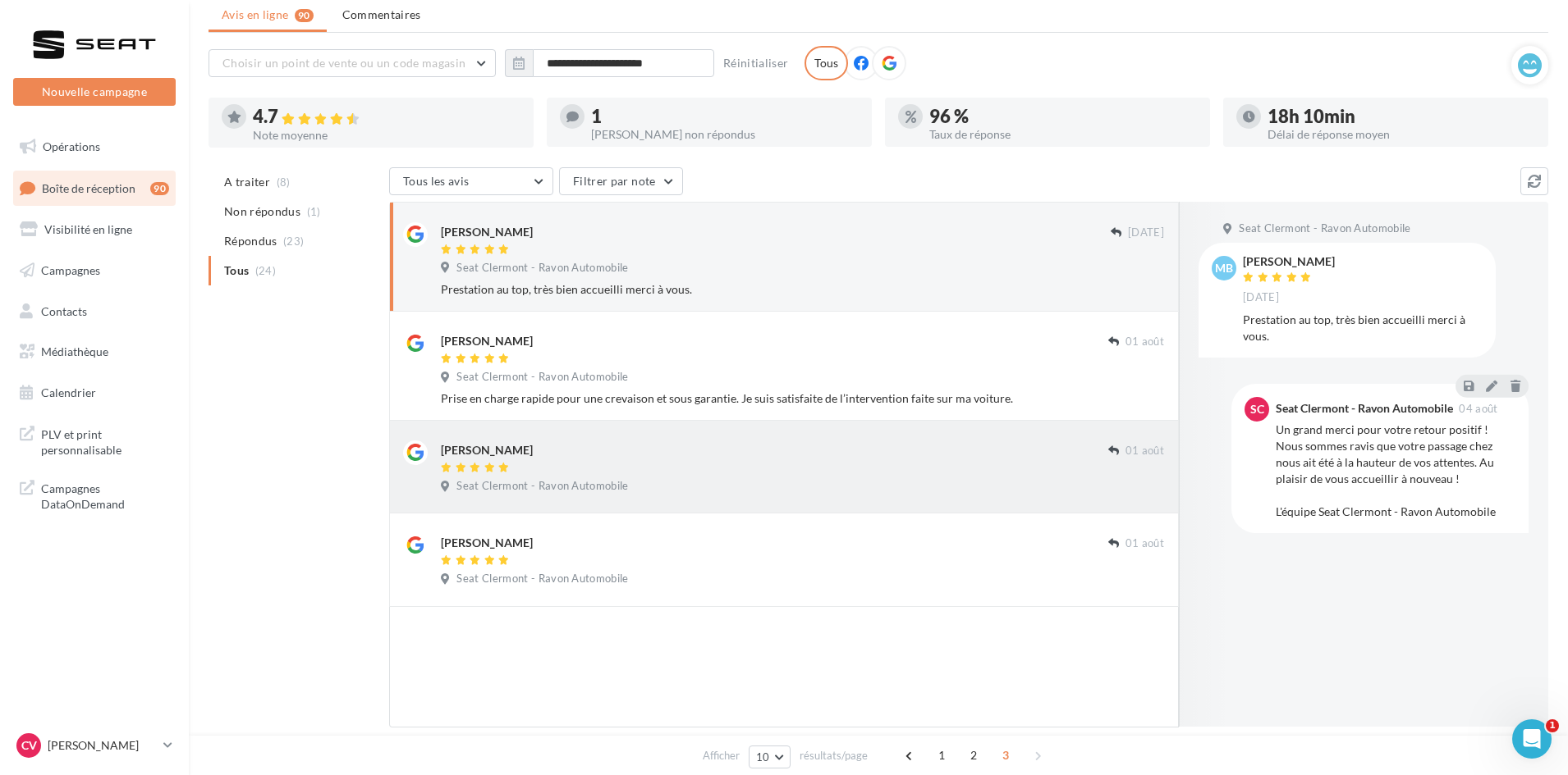
scroll to position [0, 0]
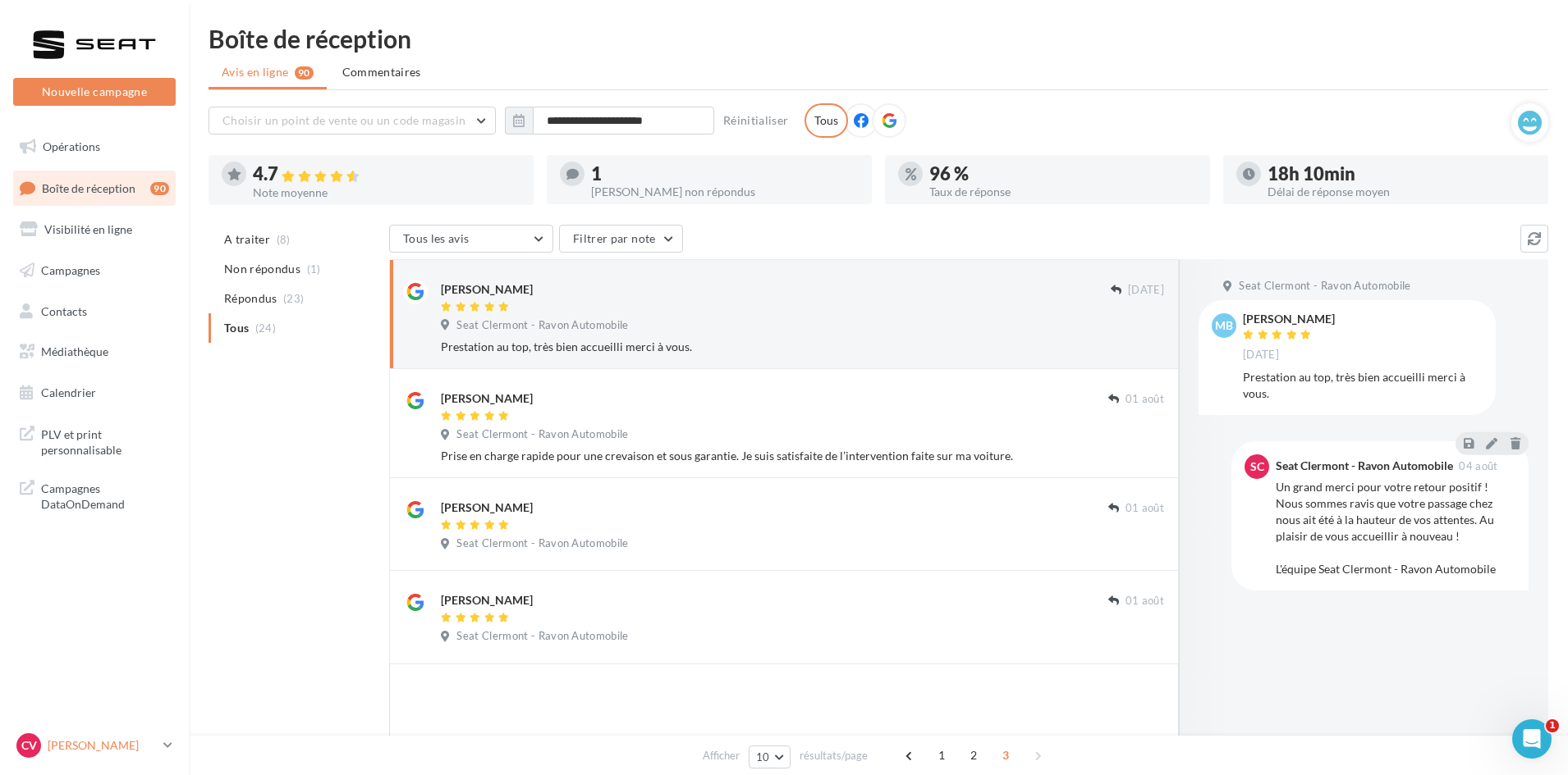
click at [133, 733] on div "CV [PERSON_NAME] SEAT-AUBIERE" at bounding box center [86, 745] width 141 height 25
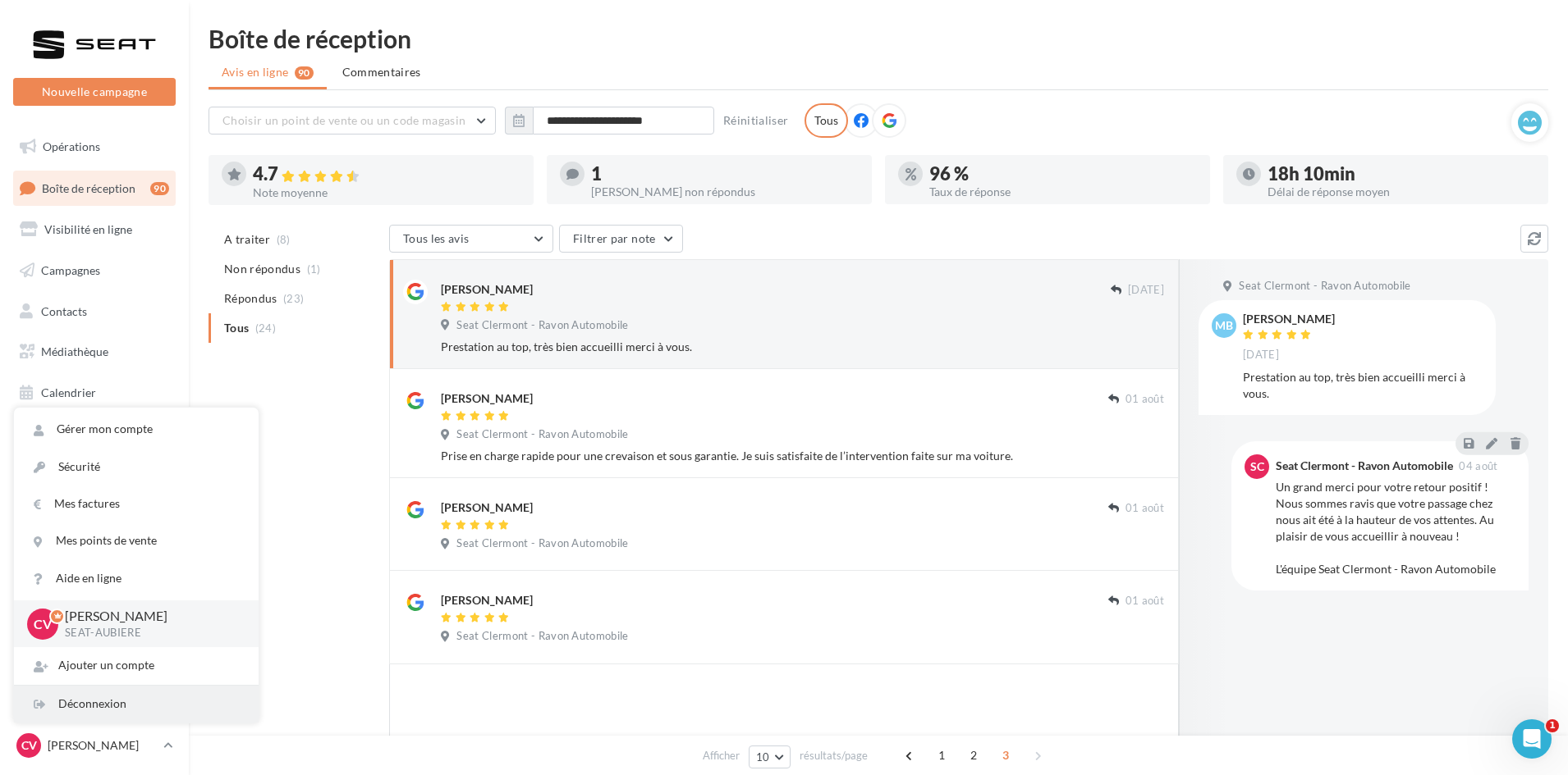
click at [119, 703] on div "Déconnexion" at bounding box center [136, 704] width 244 height 37
